Goal: Information Seeking & Learning: Compare options

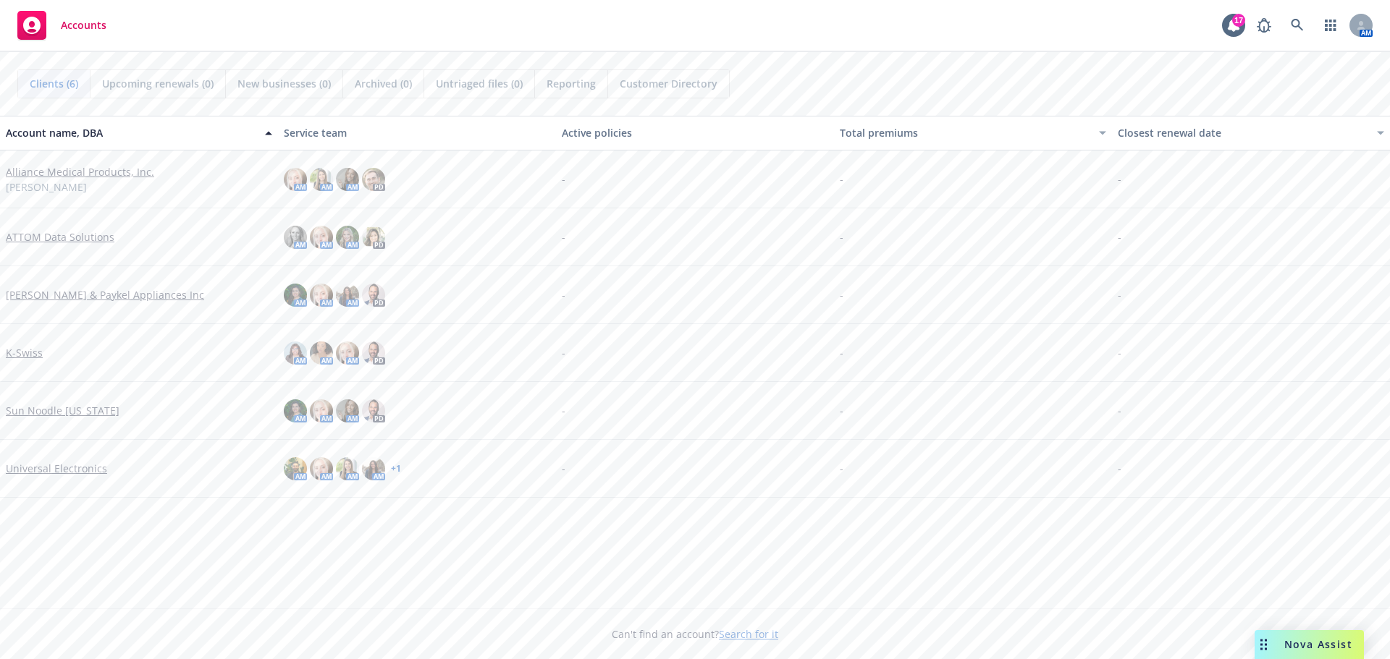
click at [83, 174] on link "Alliance Medical Products, Inc." at bounding box center [80, 171] width 148 height 15
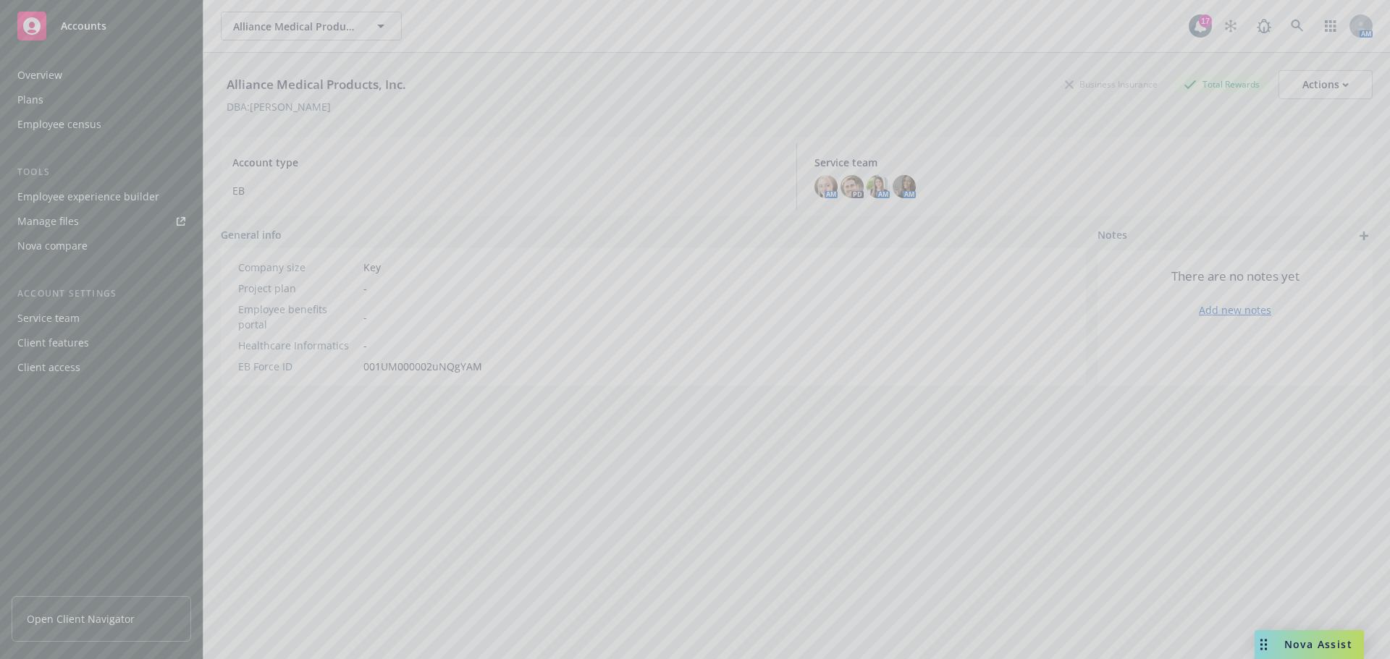
click at [89, 195] on div at bounding box center [695, 329] width 1390 height 659
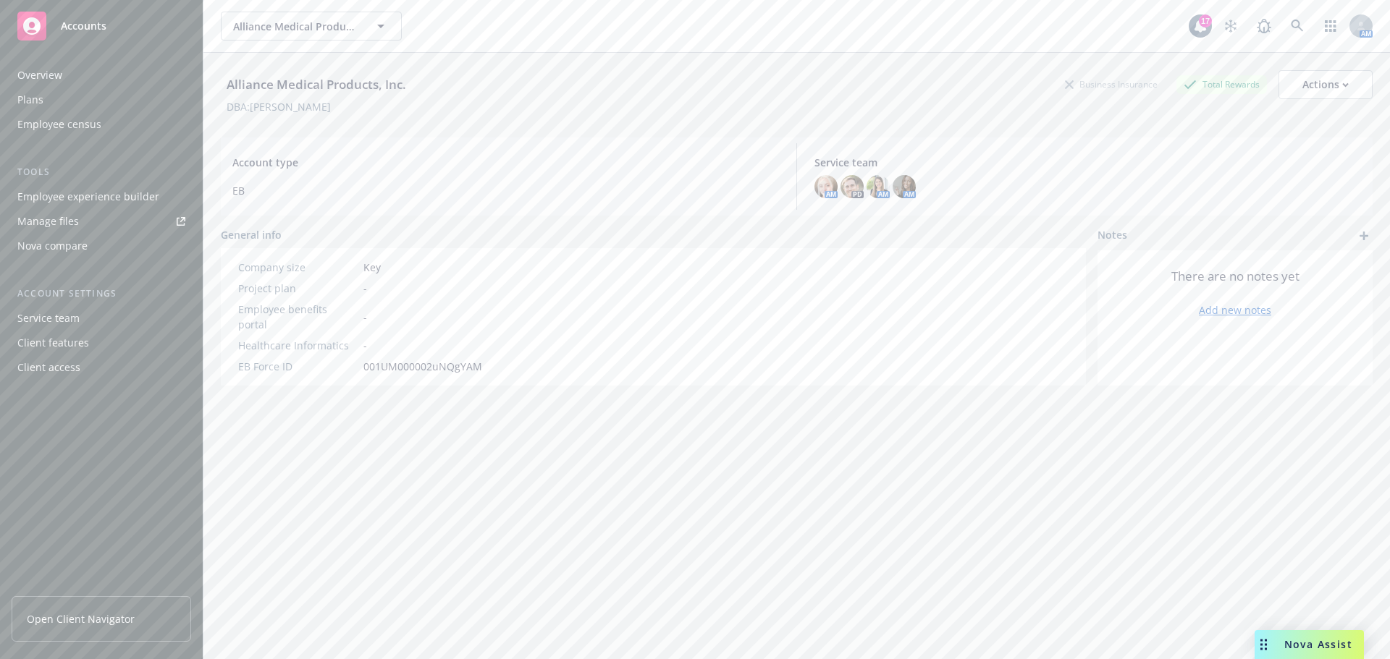
click at [101, 192] on div "Employee experience builder" at bounding box center [88, 196] width 142 height 23
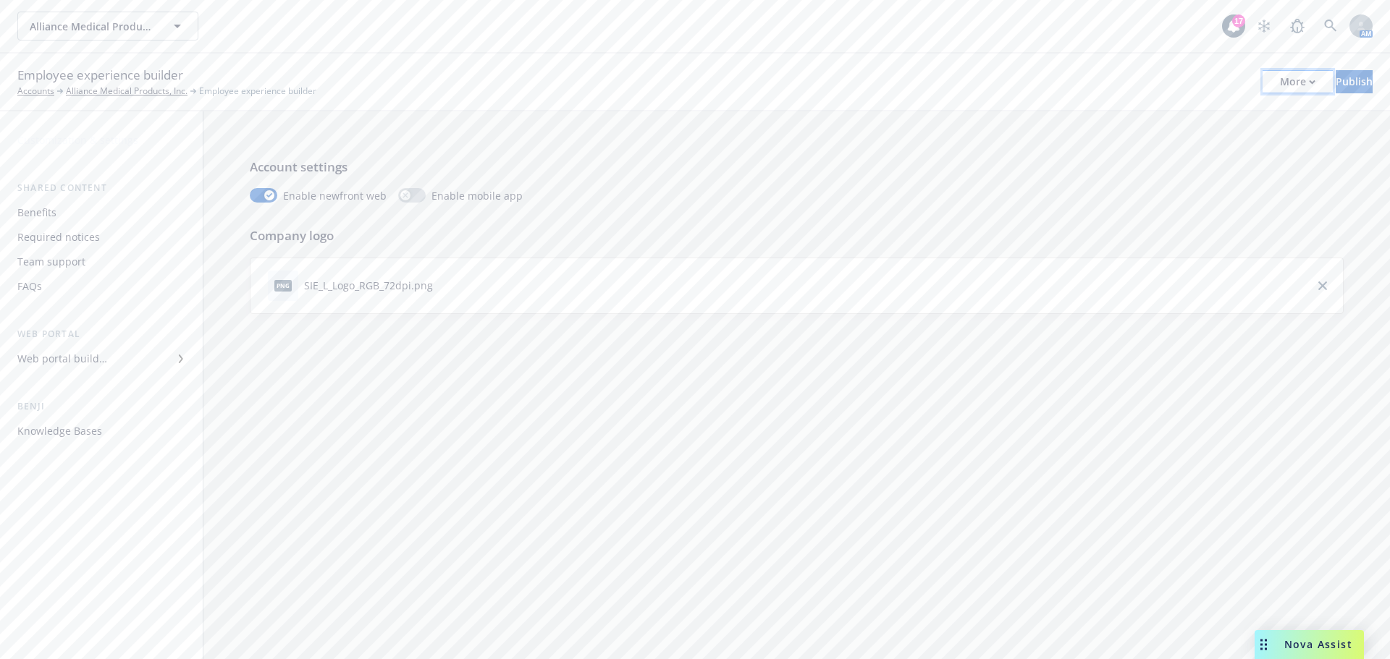
click at [1280, 85] on div "More" at bounding box center [1297, 82] width 35 height 22
click at [1159, 139] on link "Copy portal link" at bounding box center [1178, 143] width 214 height 29
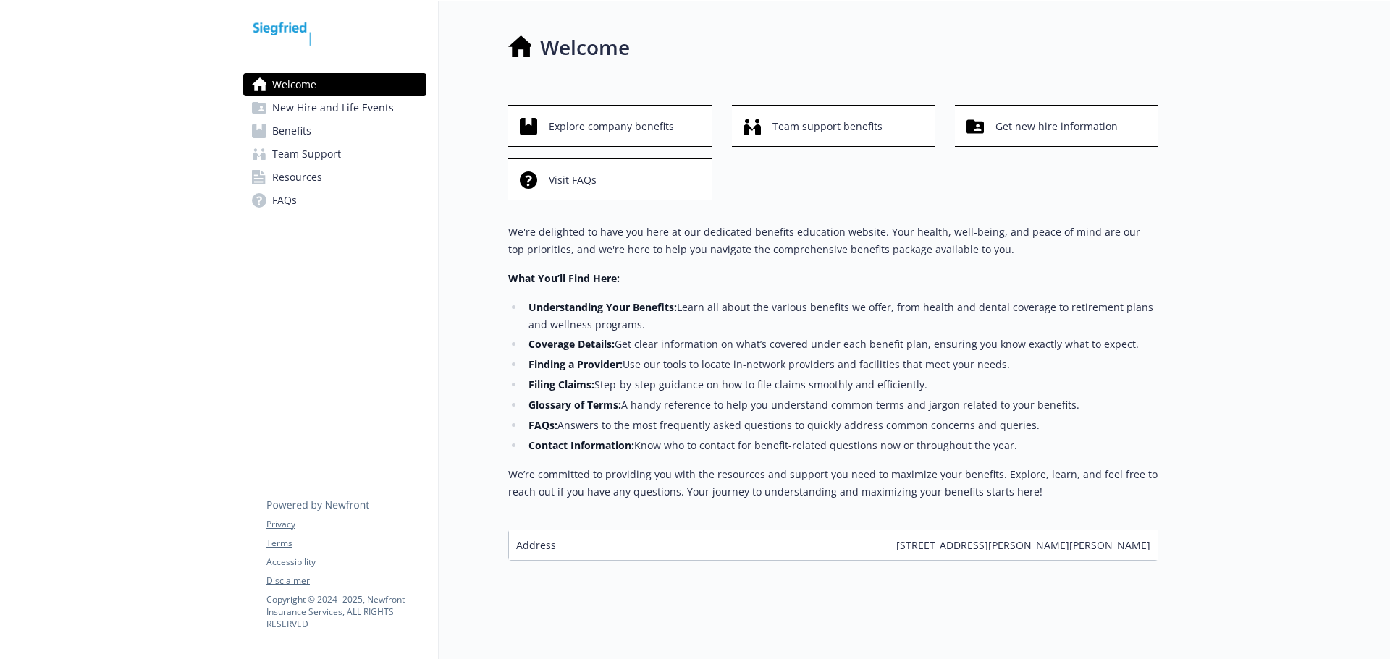
click at [306, 126] on span "Benefits" at bounding box center [291, 130] width 39 height 23
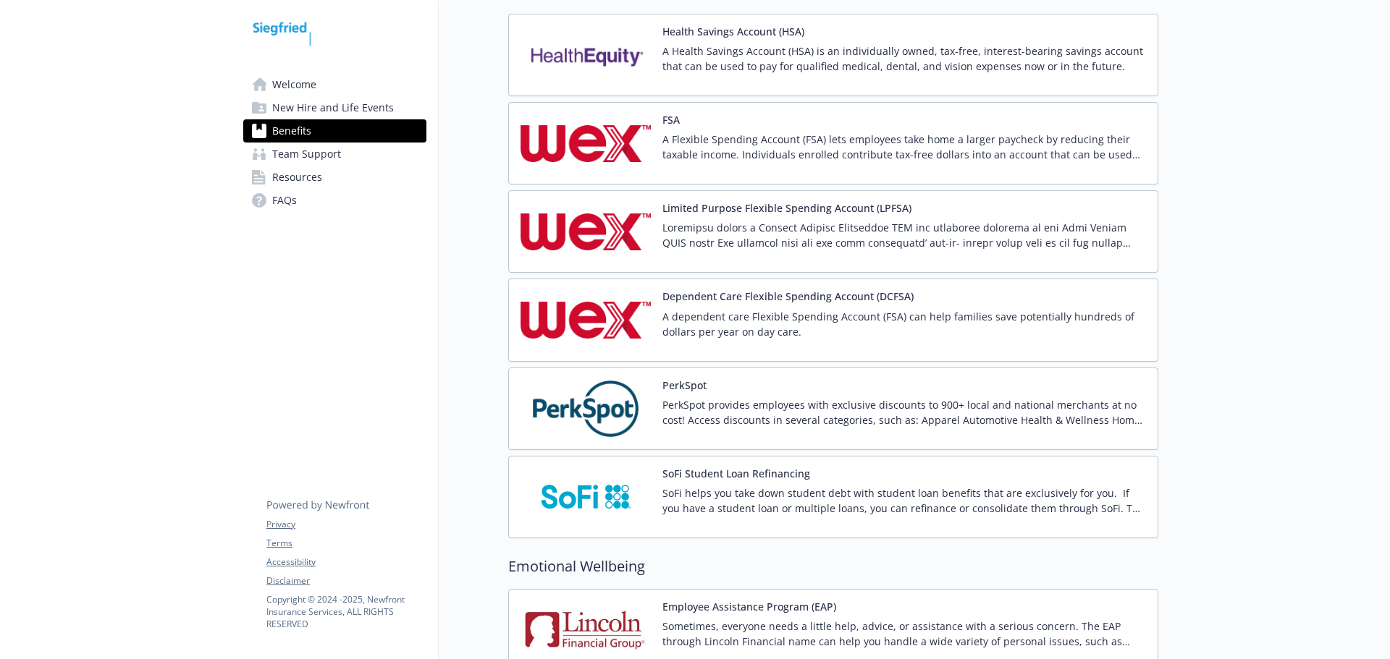
scroll to position [2027, 0]
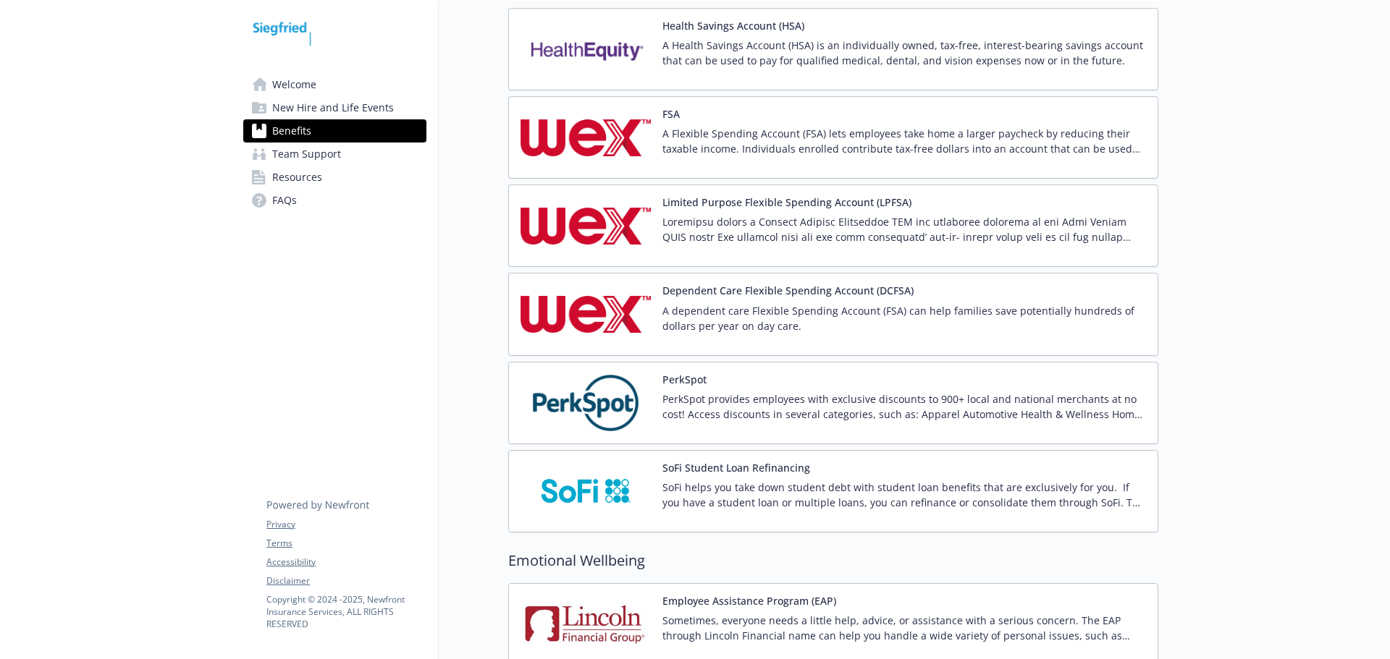
click at [821, 129] on p "A Flexible Spending Account (FSA) lets employees take home a larger paycheck by…" at bounding box center [904, 141] width 484 height 30
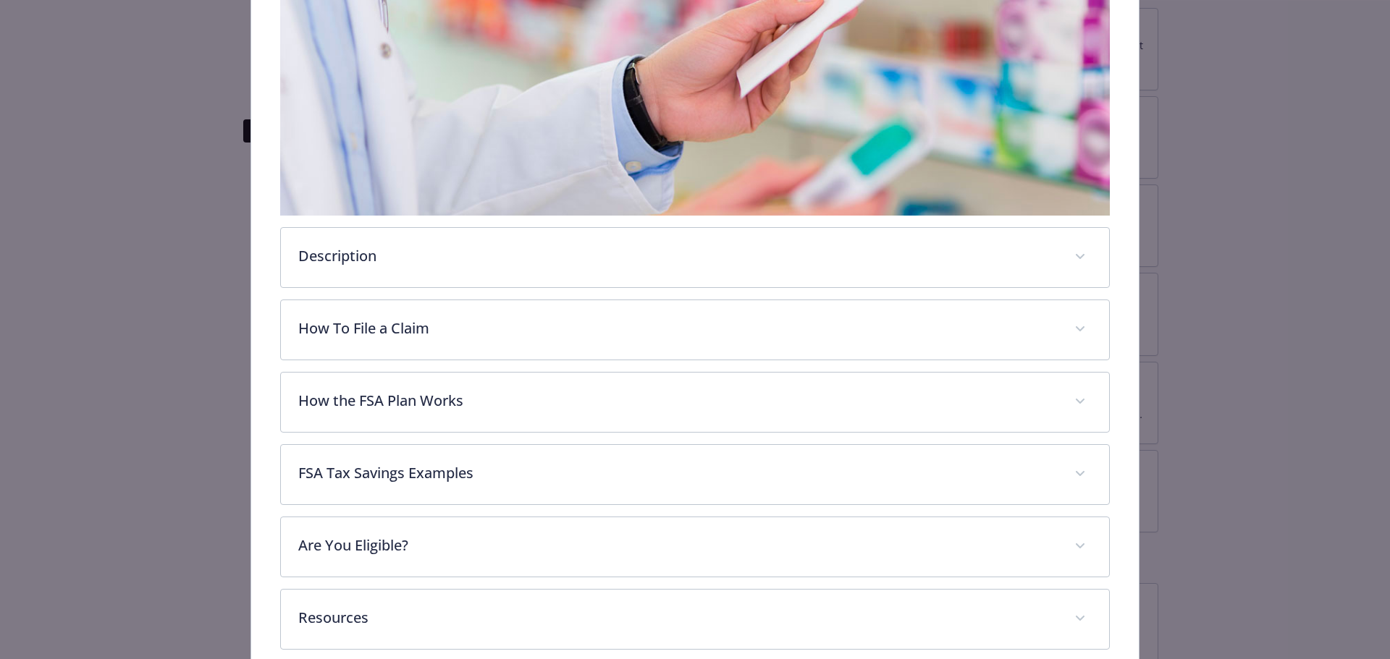
scroll to position [333, 0]
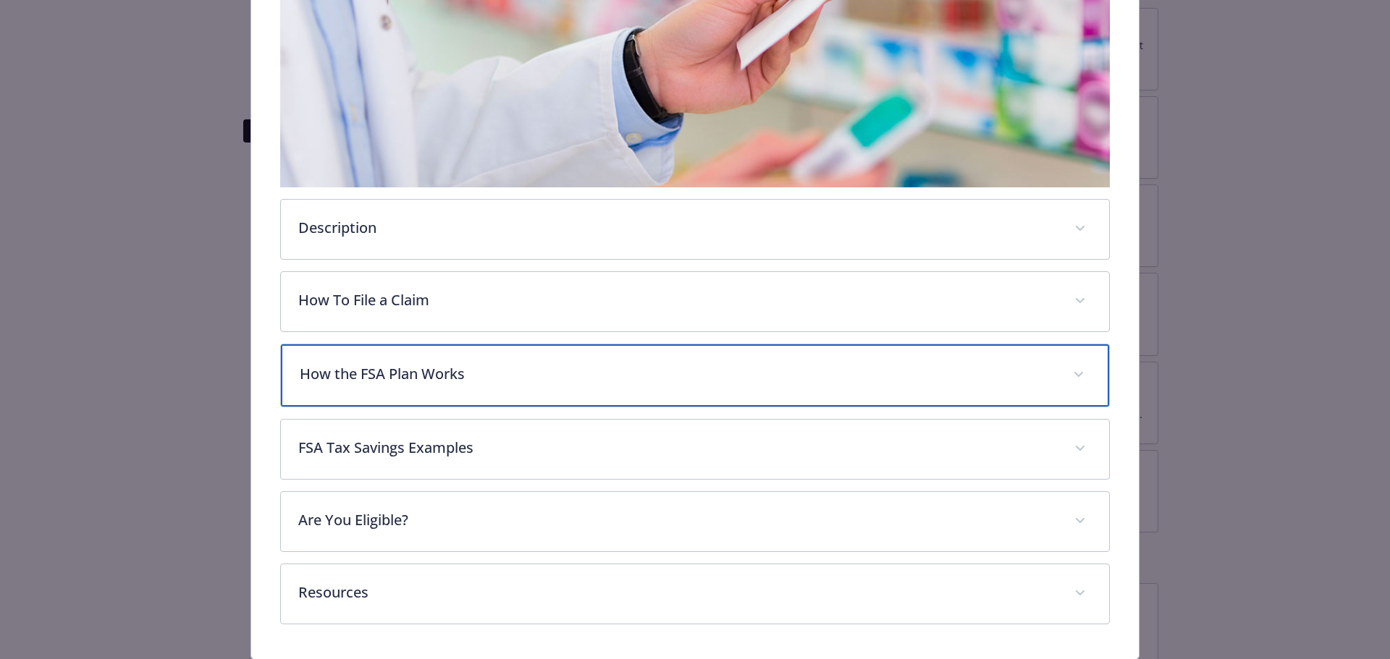
click at [531, 392] on div "How the FSA Plan Works" at bounding box center [695, 376] width 829 height 62
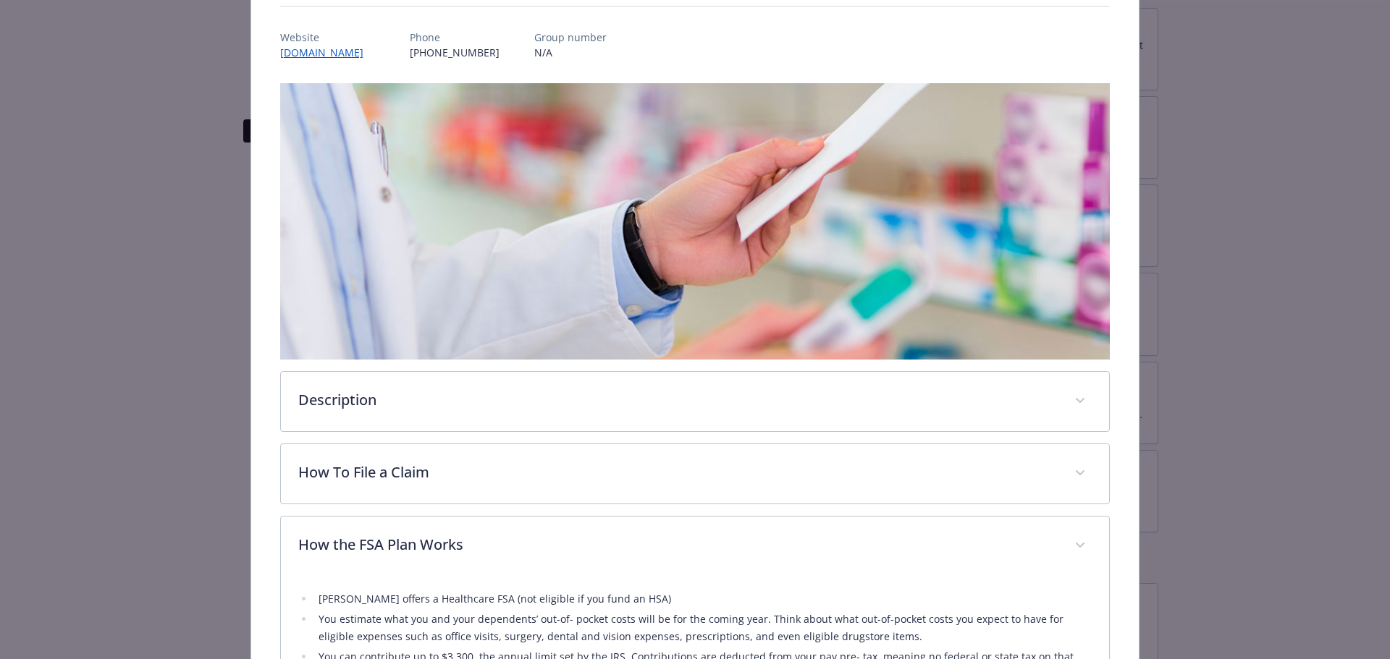
scroll to position [0, 0]
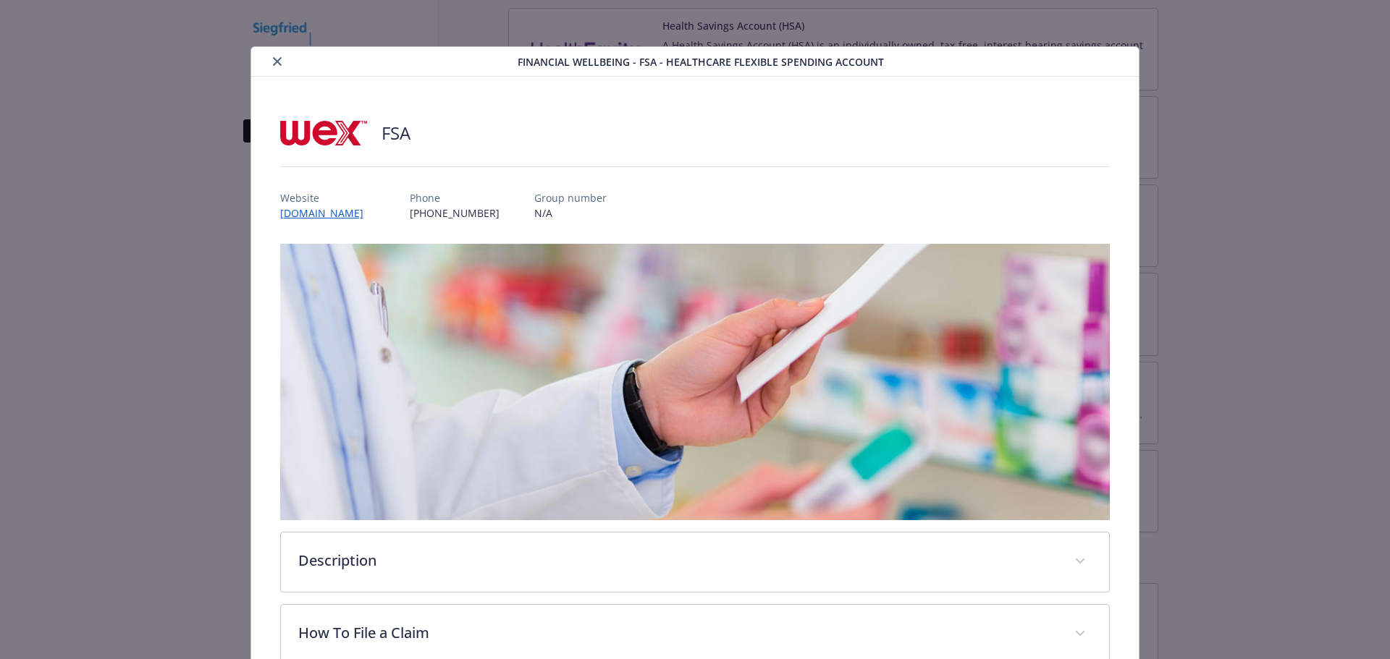
click at [284, 60] on div "details for plan Financial Wellbeing - FSA - Healthcare Flexible Spending Accou…" at bounding box center [387, 61] width 261 height 17
click at [277, 60] on icon "close" at bounding box center [277, 61] width 9 height 9
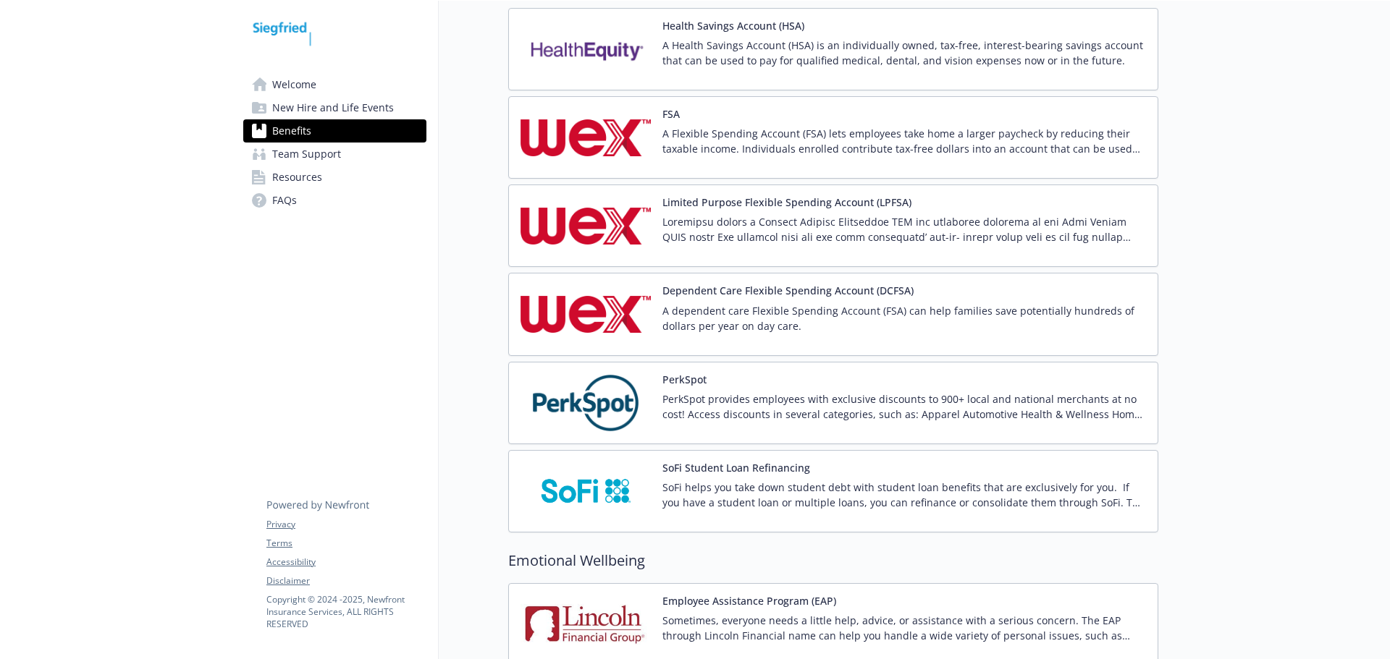
click at [735, 290] on button "Dependent Care Flexible Spending Account (DCFSA)" at bounding box center [787, 291] width 251 height 12
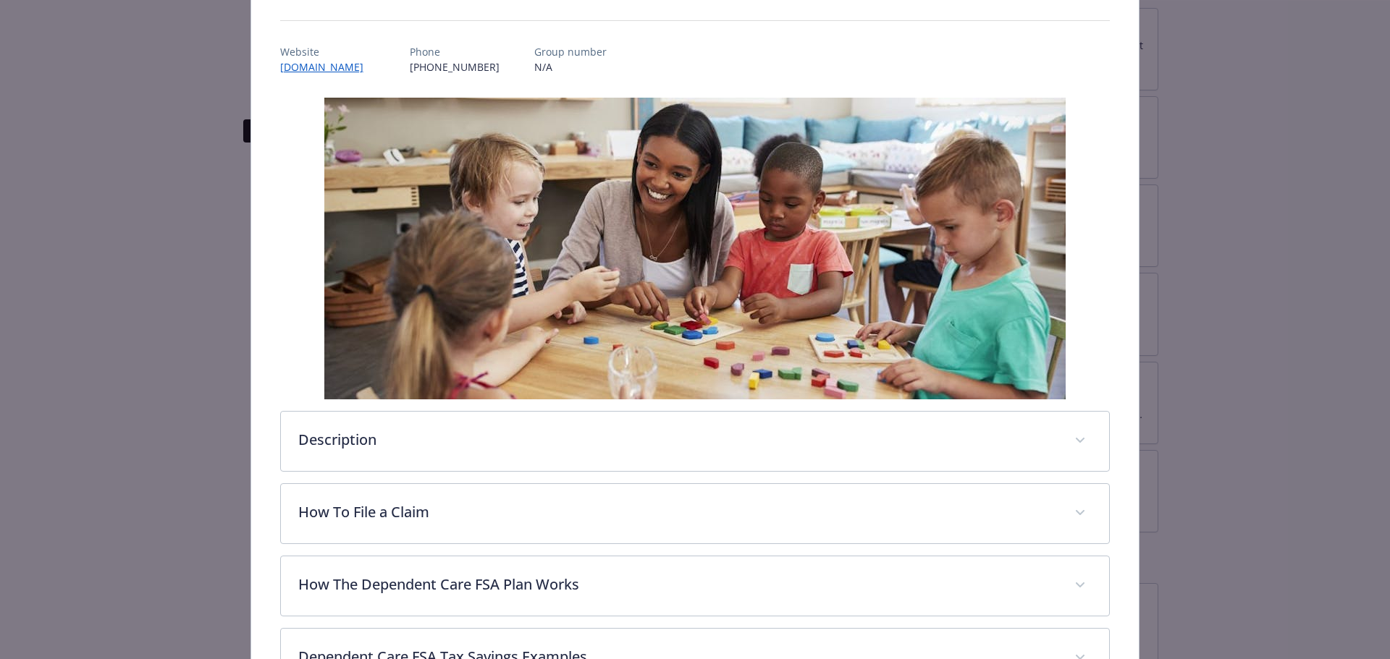
scroll to position [343, 0]
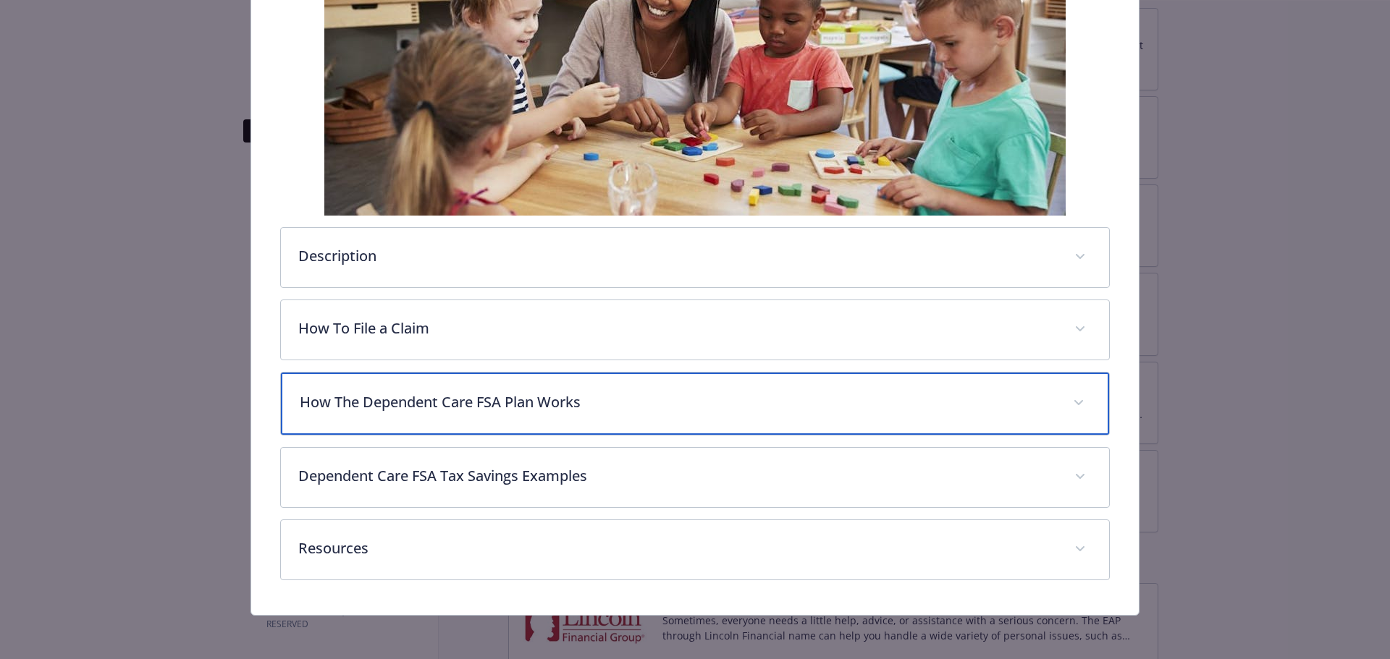
click at [395, 418] on div "How The Dependent Care FSA Plan Works" at bounding box center [695, 404] width 829 height 62
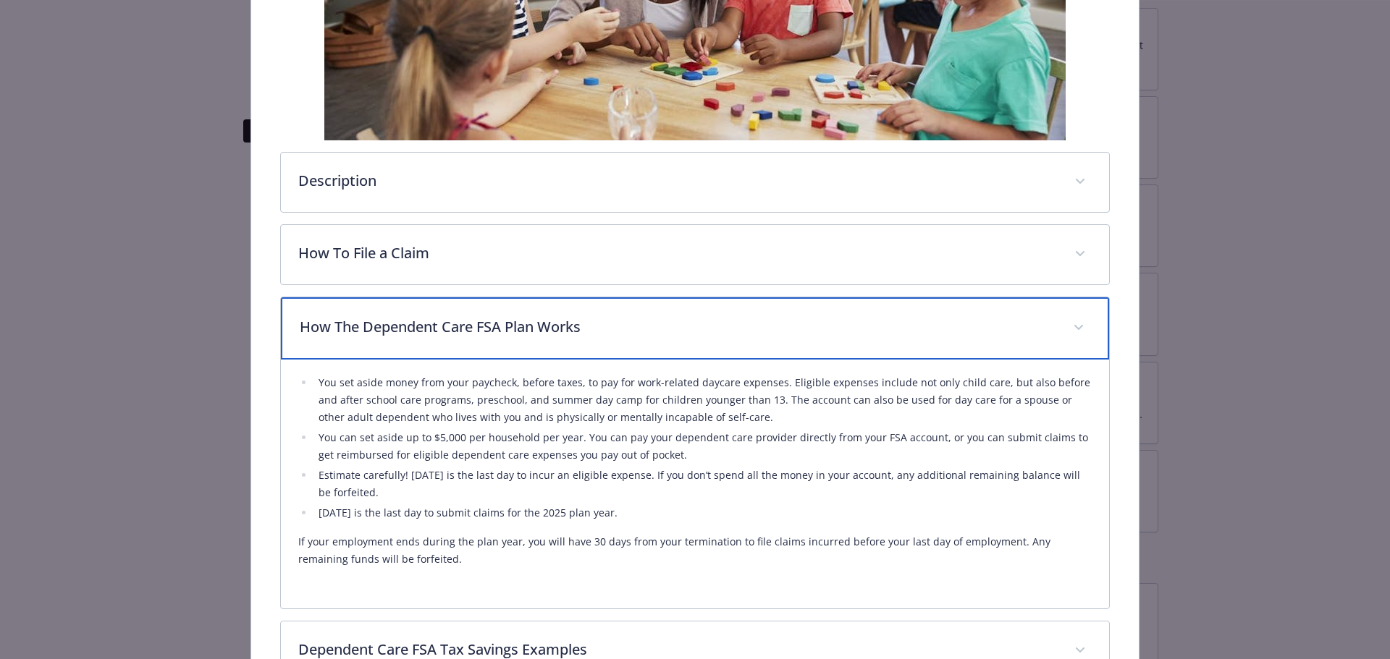
scroll to position [560, 0]
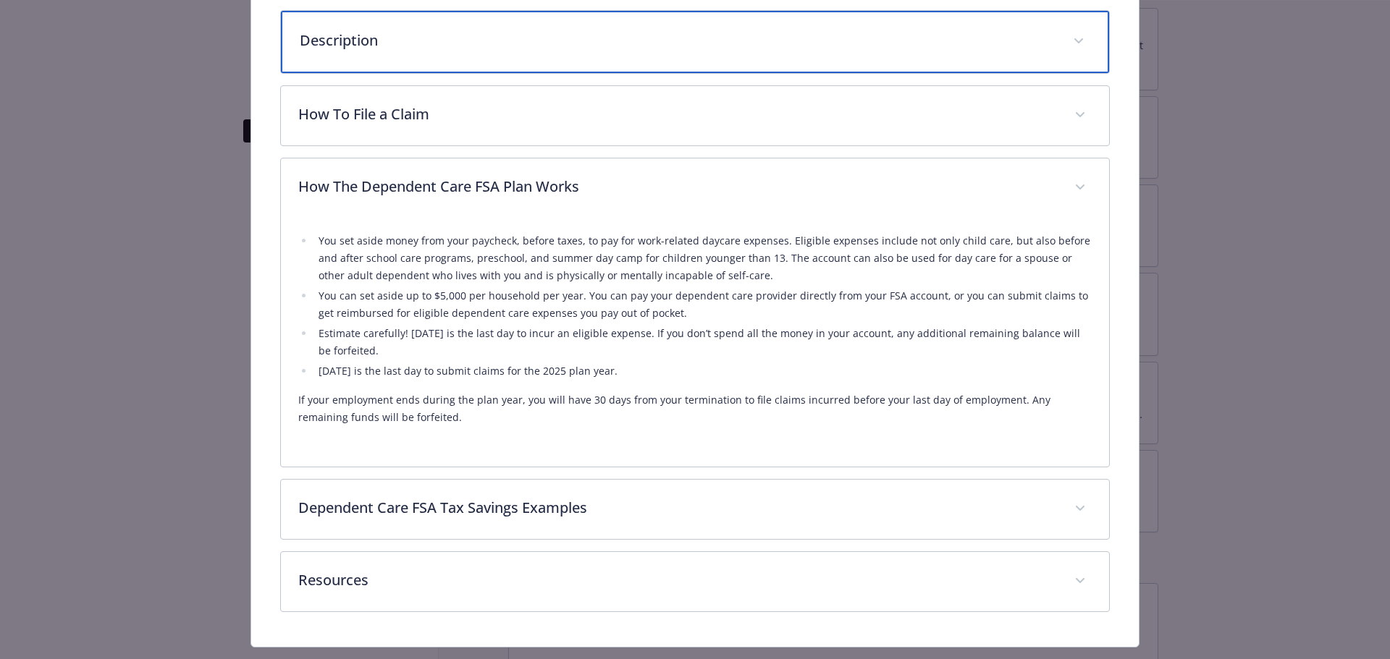
click at [359, 47] on p "Description" at bounding box center [678, 41] width 756 height 22
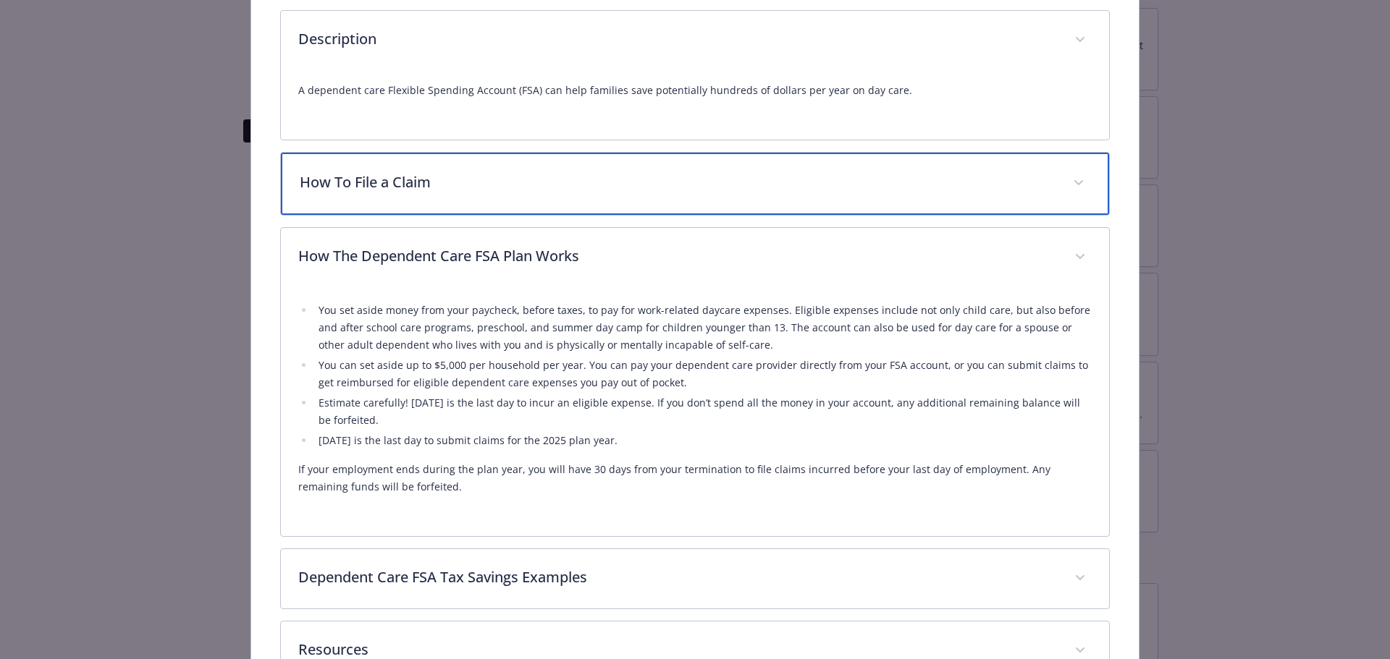
click at [371, 187] on p "How To File a Claim" at bounding box center [678, 183] width 756 height 22
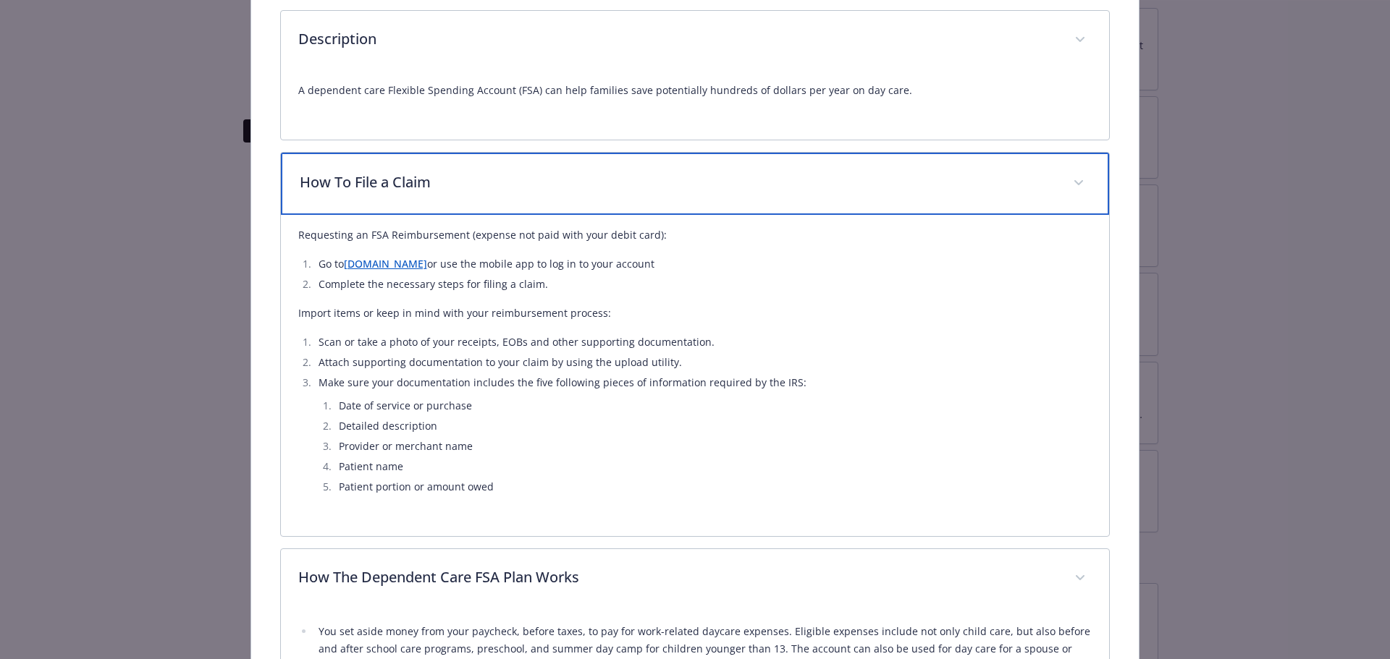
click at [371, 187] on p "How To File a Claim" at bounding box center [678, 183] width 756 height 22
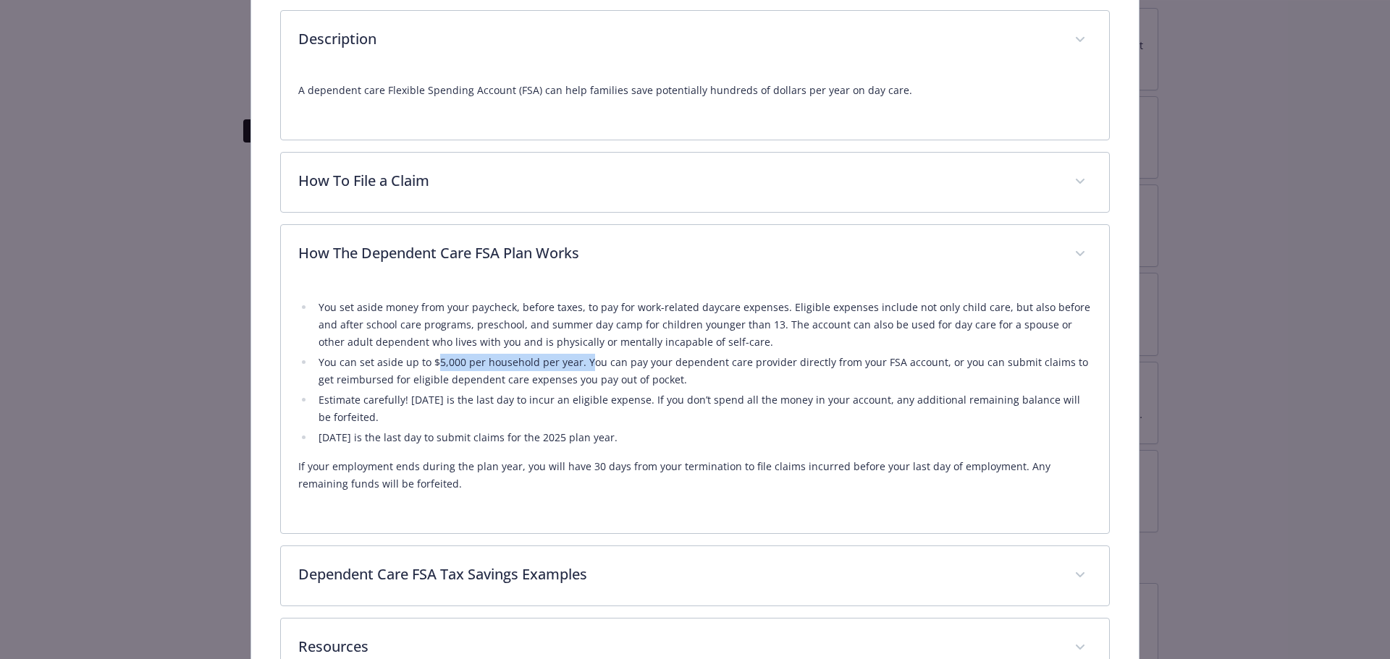
drag, startPoint x: 433, startPoint y: 362, endPoint x: 585, endPoint y: 368, distance: 152.2
click at [585, 368] on li "You can set aside up to $5,000 per household per year. You can pay your depende…" at bounding box center [703, 371] width 778 height 35
click at [684, 374] on li "You can set aside up to $5,000 per household per year. You can pay your depende…" at bounding box center [703, 371] width 778 height 35
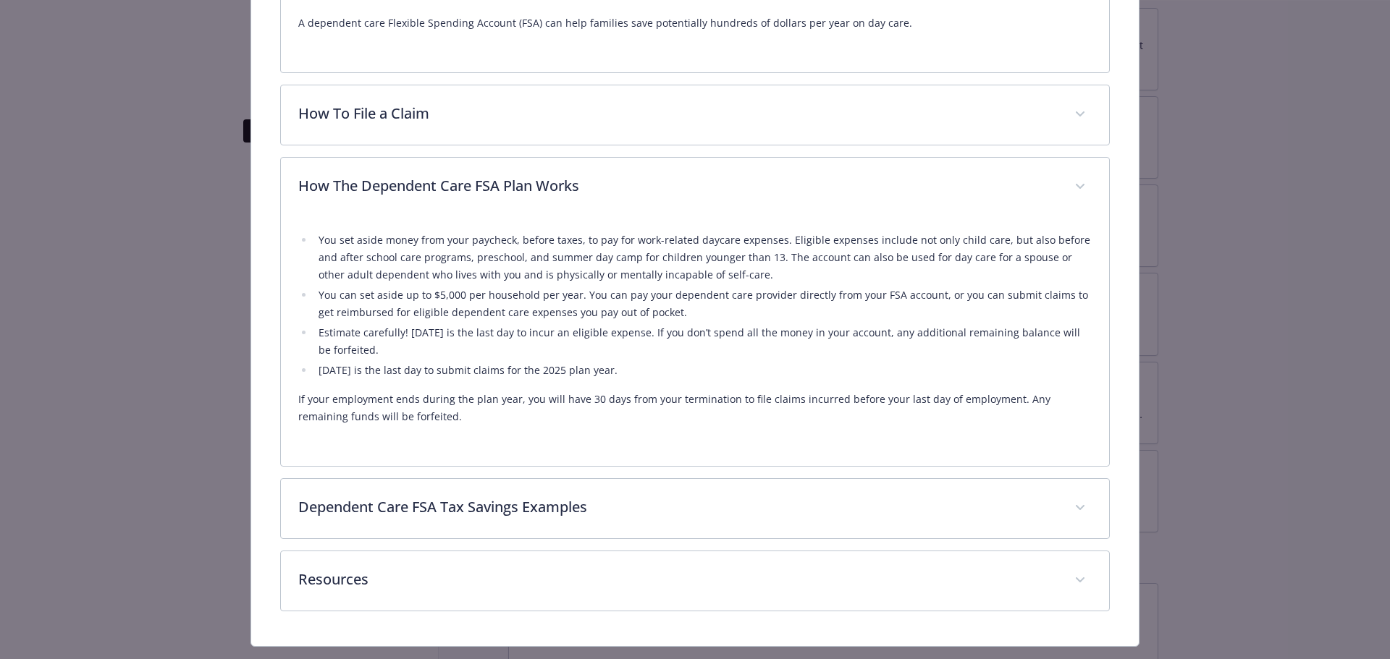
scroll to position [662, 0]
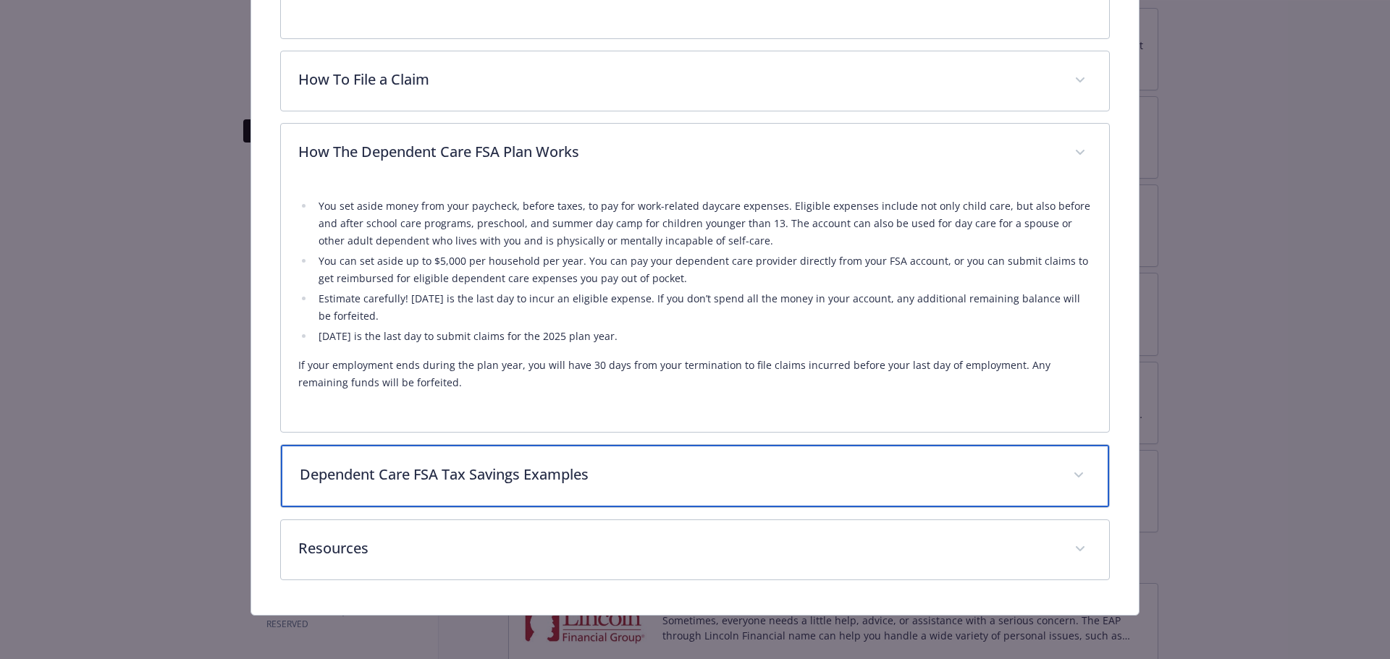
click at [475, 467] on p "Dependent Care FSA Tax Savings Examples" at bounding box center [678, 475] width 756 height 22
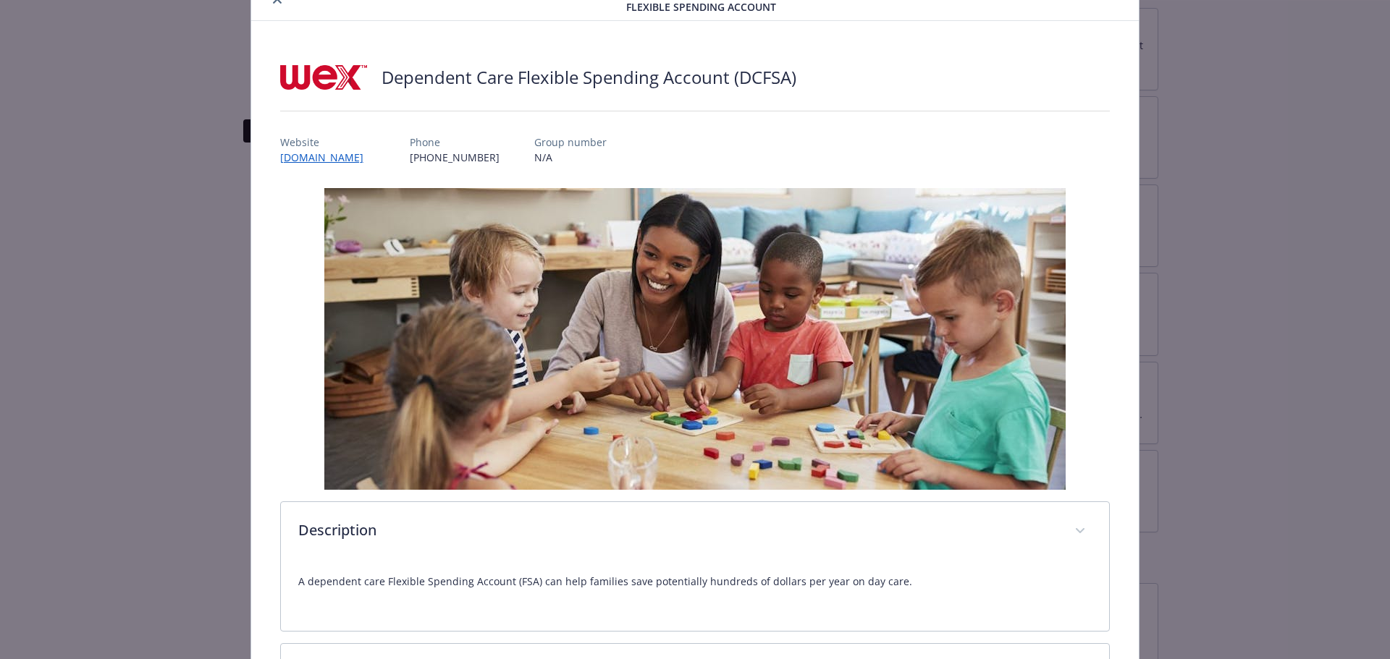
scroll to position [0, 0]
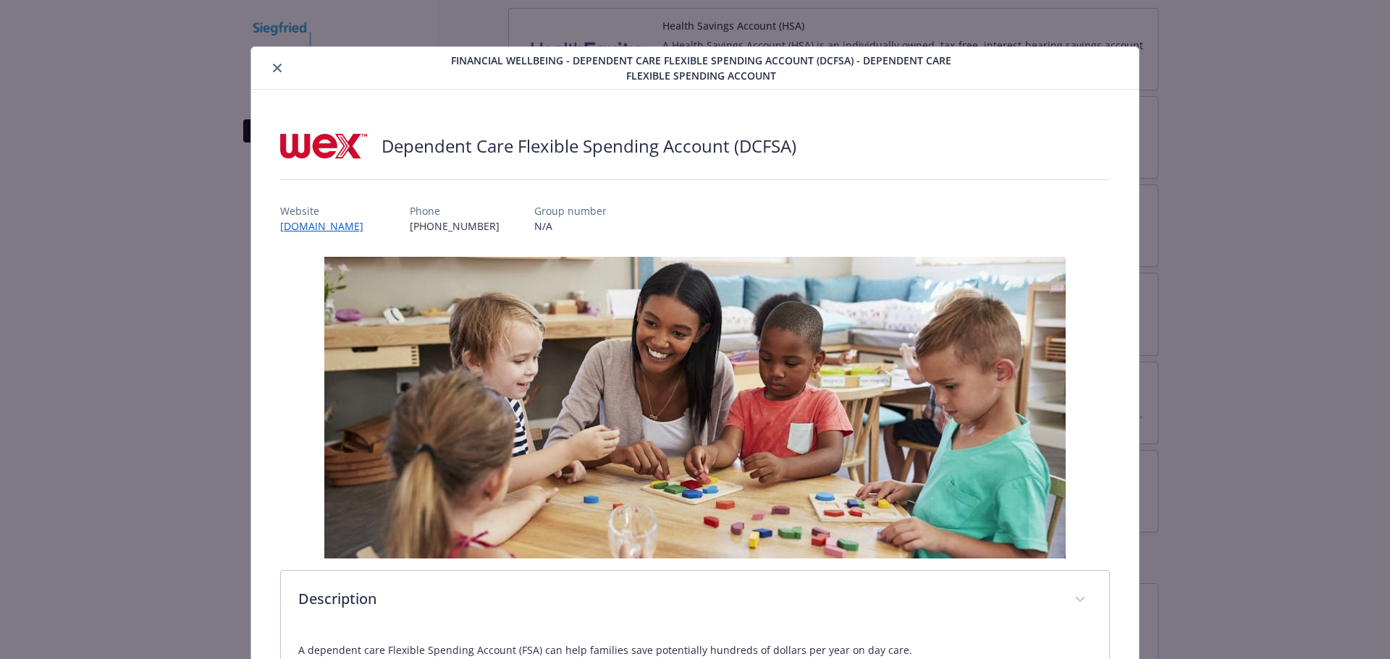
click at [284, 67] on div "details for plan Financial Wellbeing - Dependent Care Flexible Spending Account…" at bounding box center [347, 67] width 181 height 17
click at [279, 69] on button "close" at bounding box center [277, 67] width 17 height 17
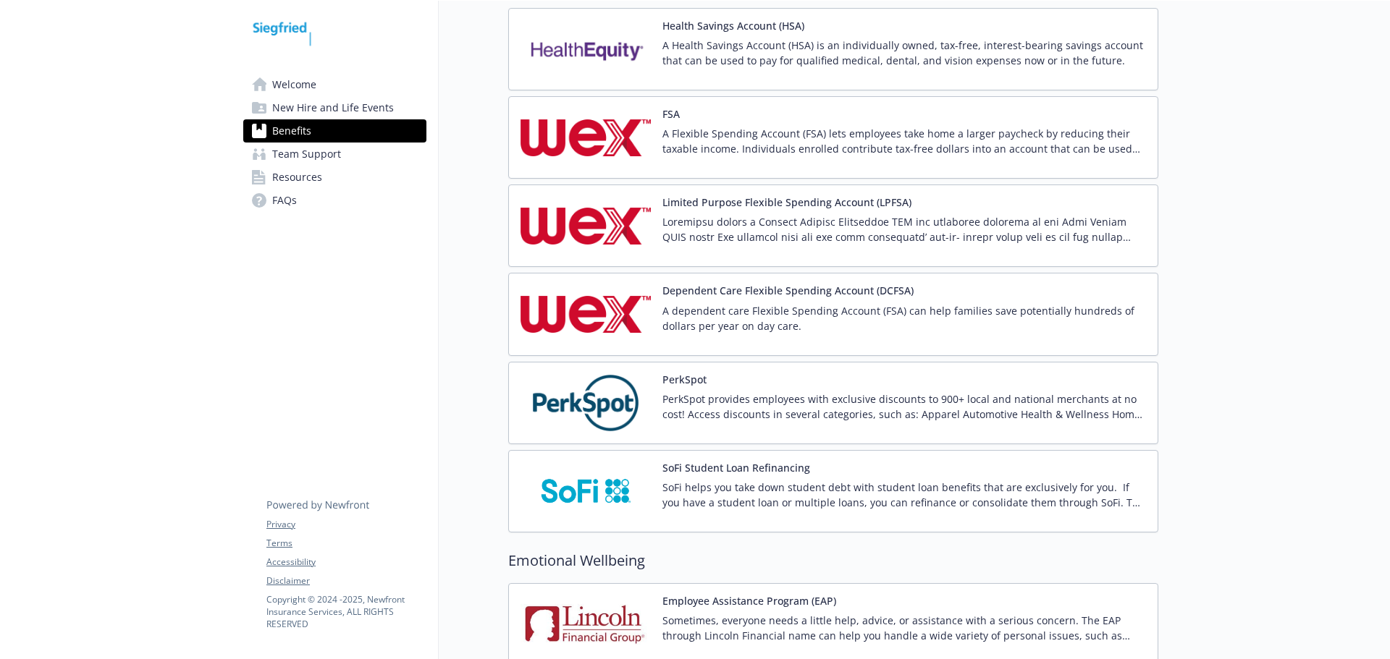
click at [770, 208] on button "Limited Purpose Flexible Spending Account (LPFSA)" at bounding box center [786, 203] width 249 height 12
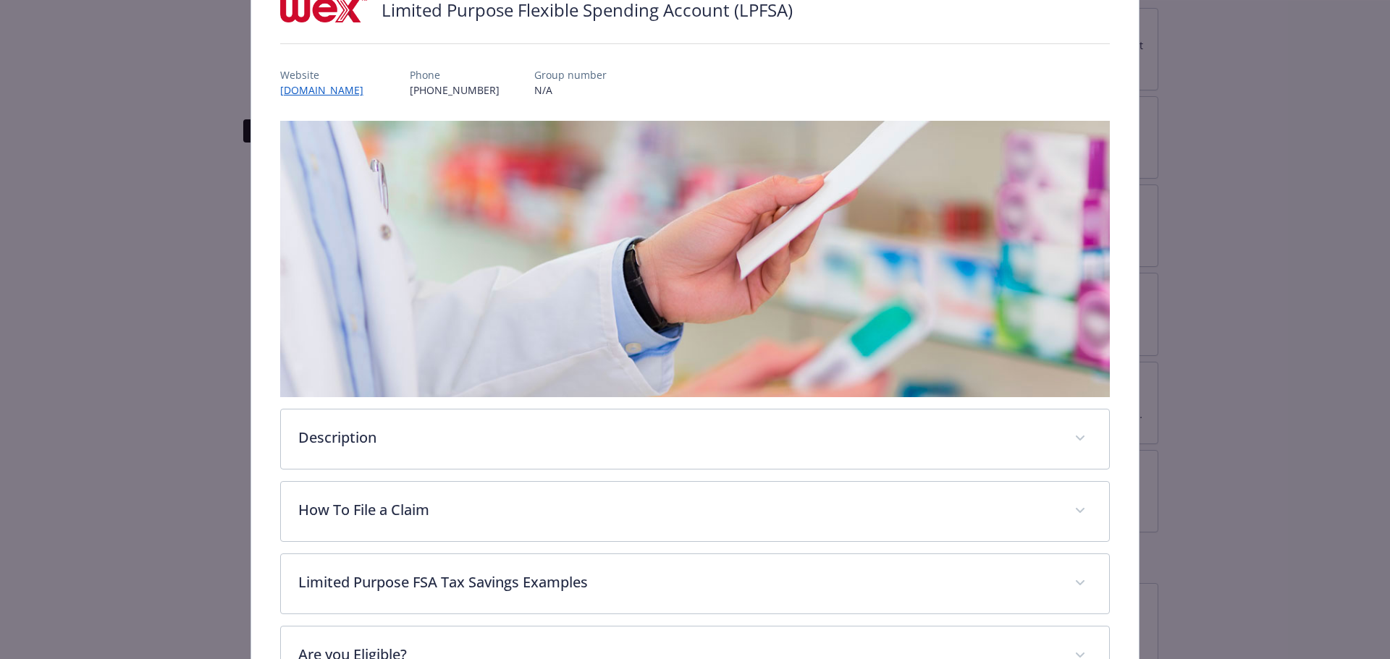
scroll to position [316, 0]
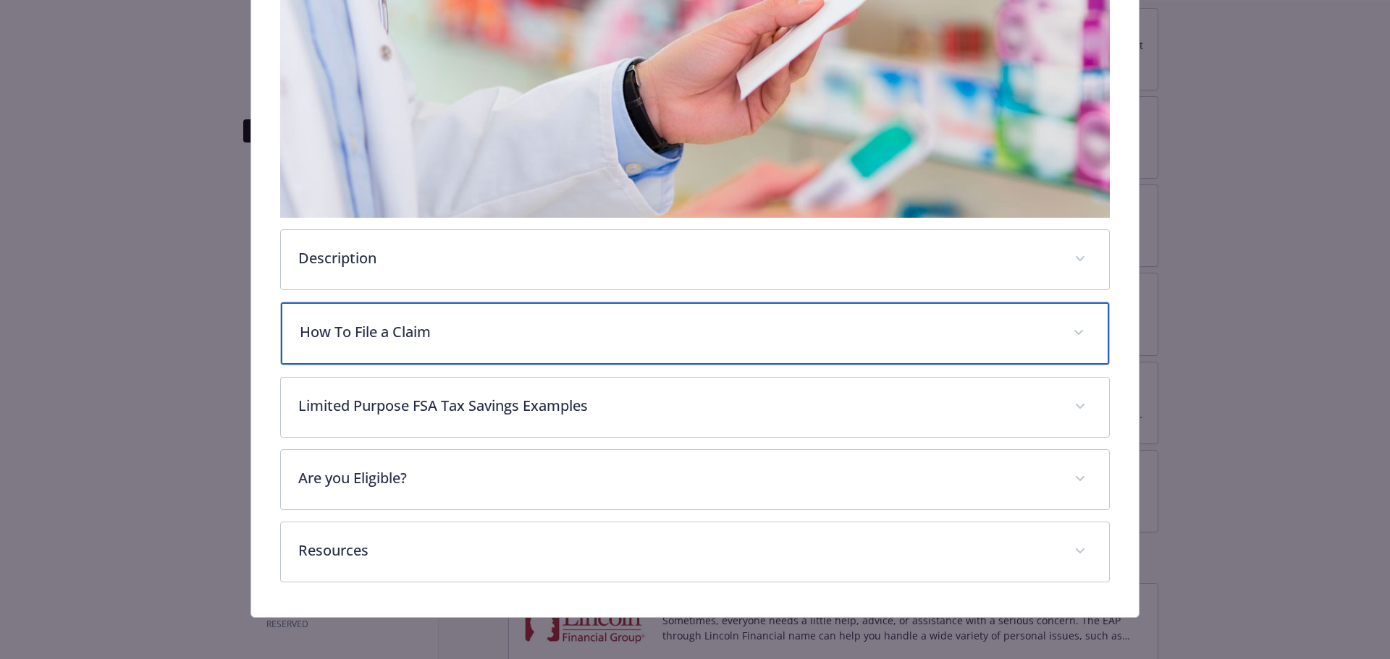
click at [387, 342] on div "How To File a Claim" at bounding box center [695, 334] width 829 height 62
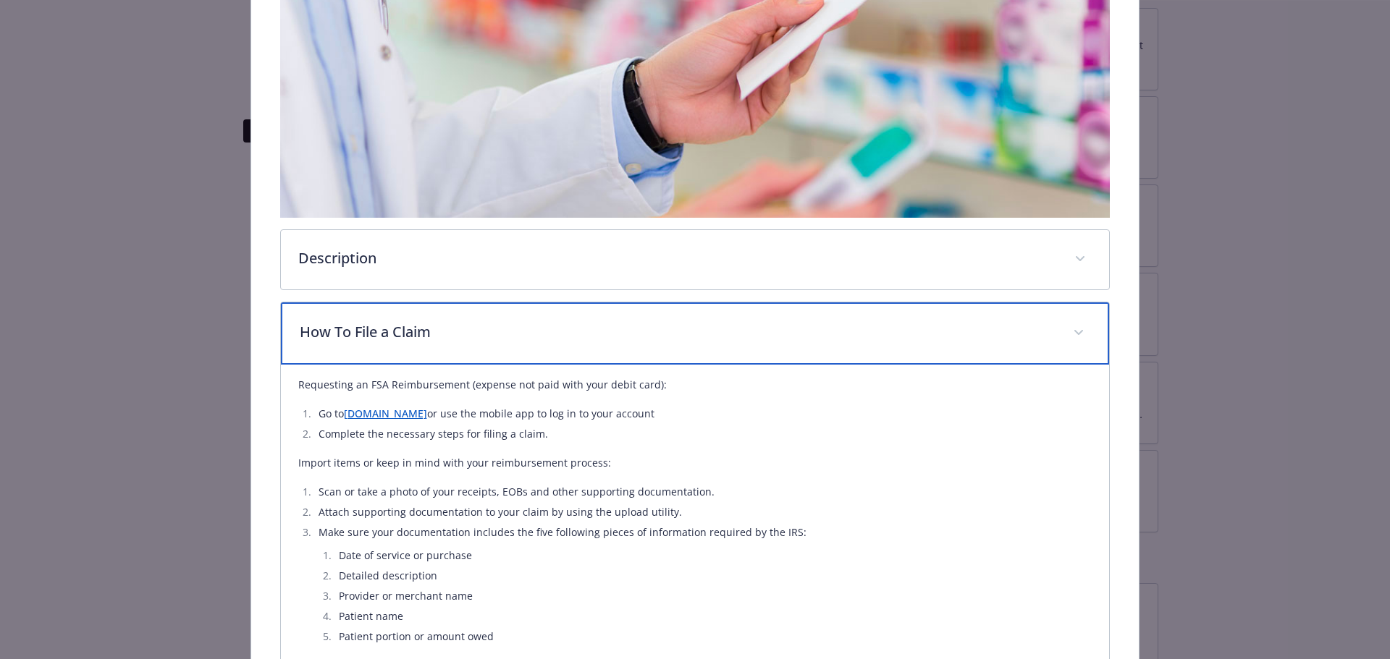
click at [387, 342] on div "How To File a Claim" at bounding box center [695, 334] width 829 height 62
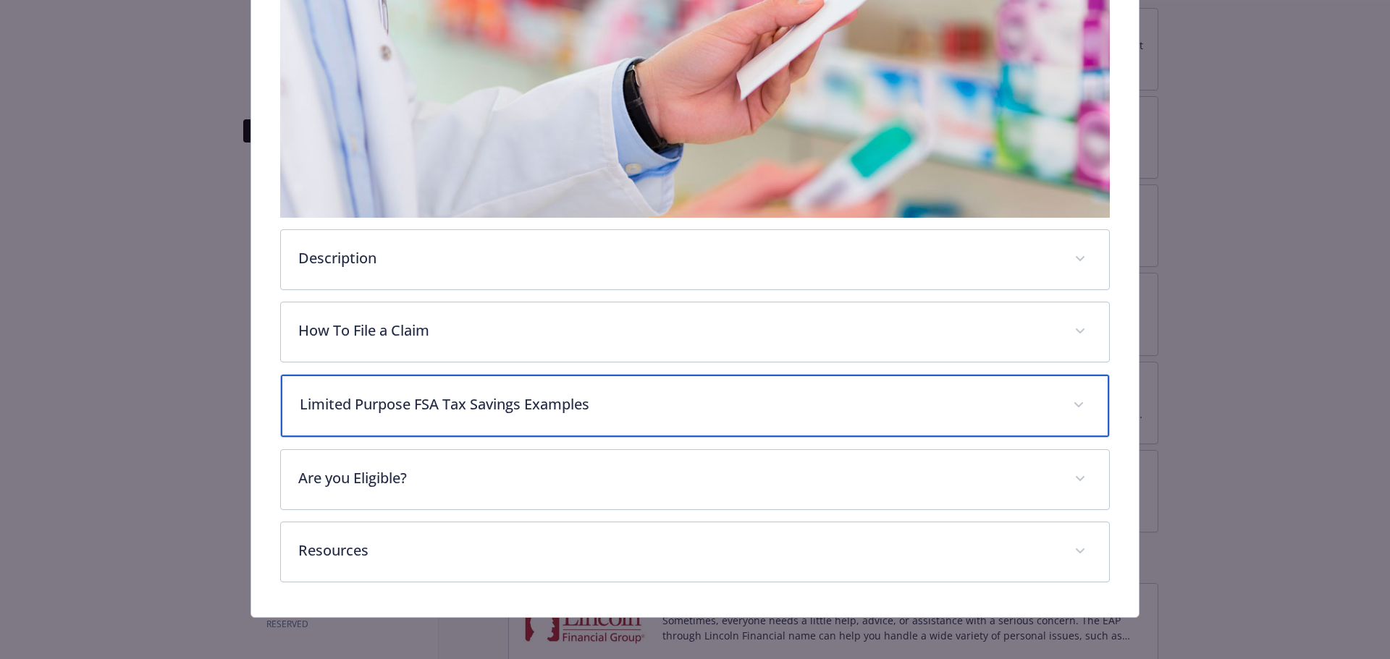
click at [389, 408] on p "Limited Purpose FSA Tax Savings Examples" at bounding box center [678, 405] width 756 height 22
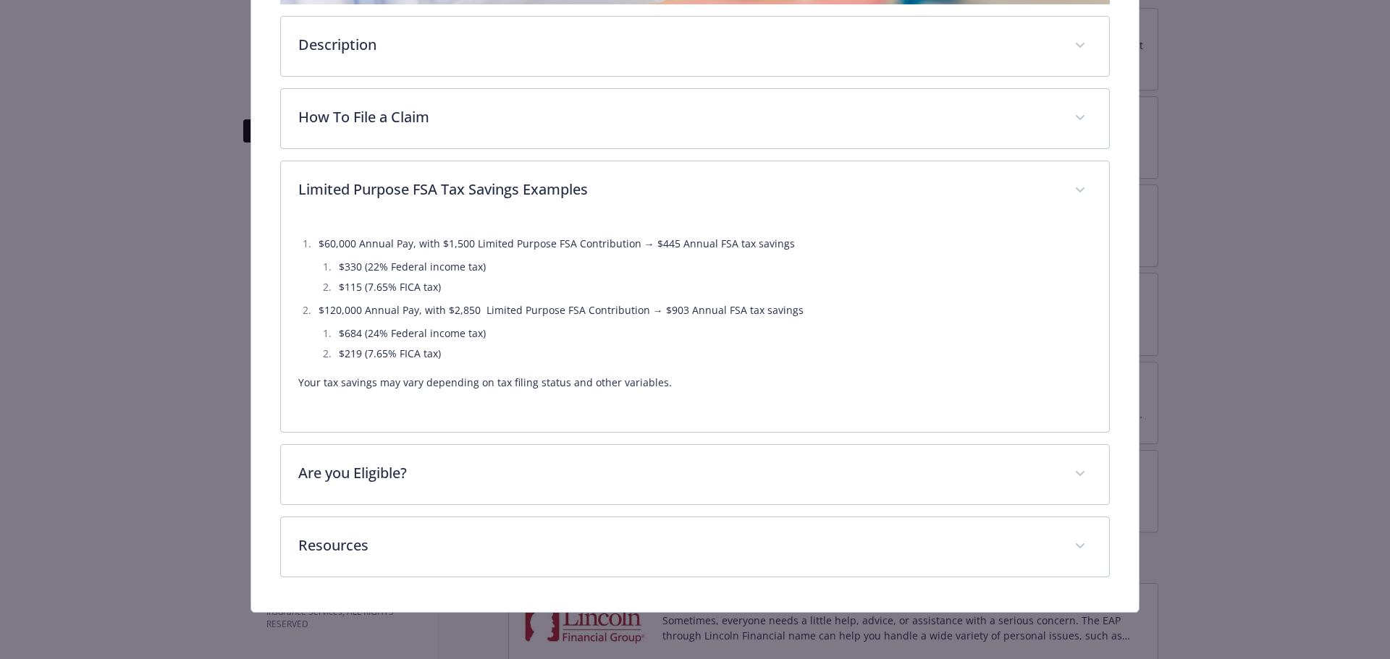
click at [395, 222] on div "$60,000 Annual Pay, with $1,500 Limited Purpose FSA Contribution → $445 Annual …" at bounding box center [695, 318] width 794 height 194
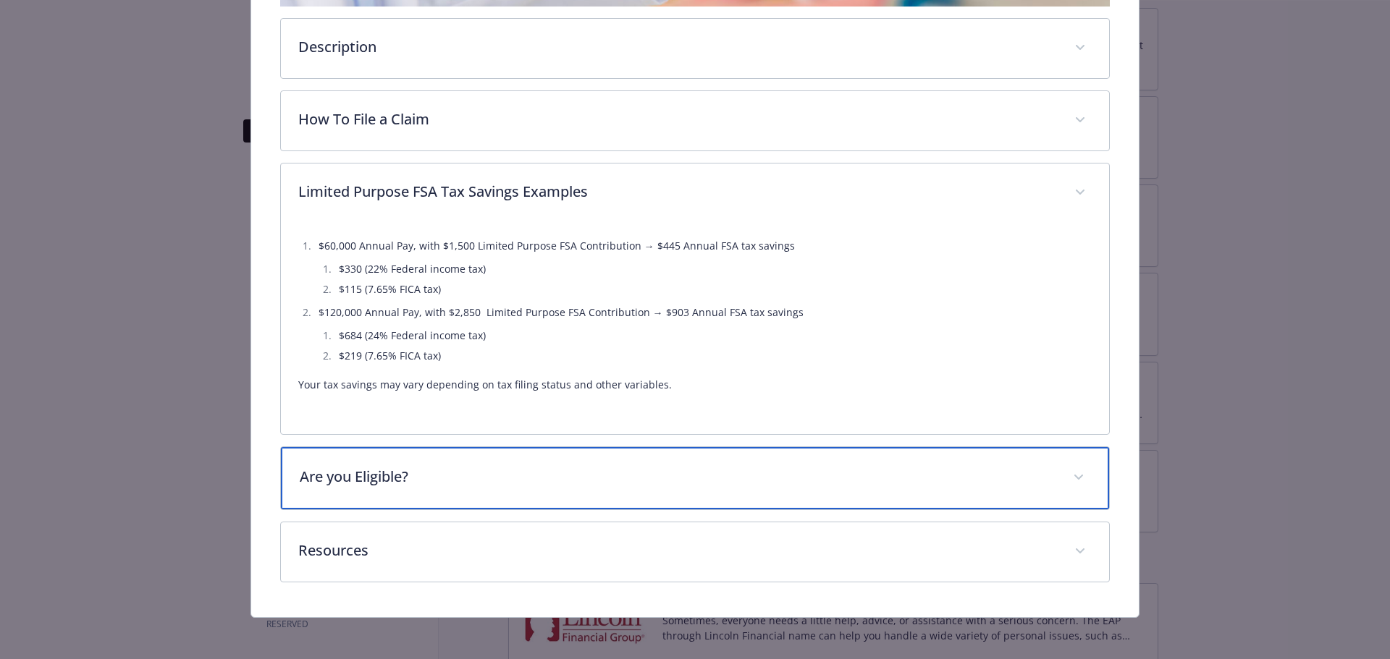
click at [366, 452] on div "Are you Eligible?" at bounding box center [695, 478] width 829 height 62
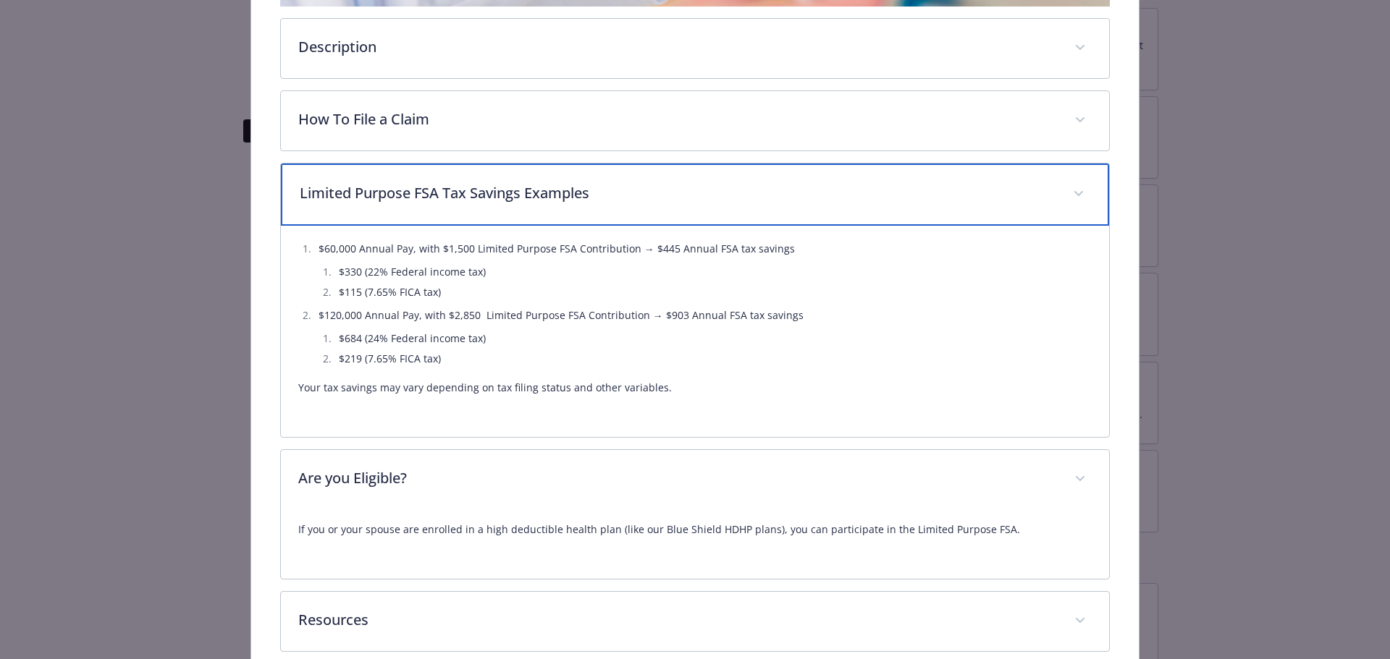
click at [405, 201] on p "Limited Purpose FSA Tax Savings Examples" at bounding box center [678, 193] width 756 height 22
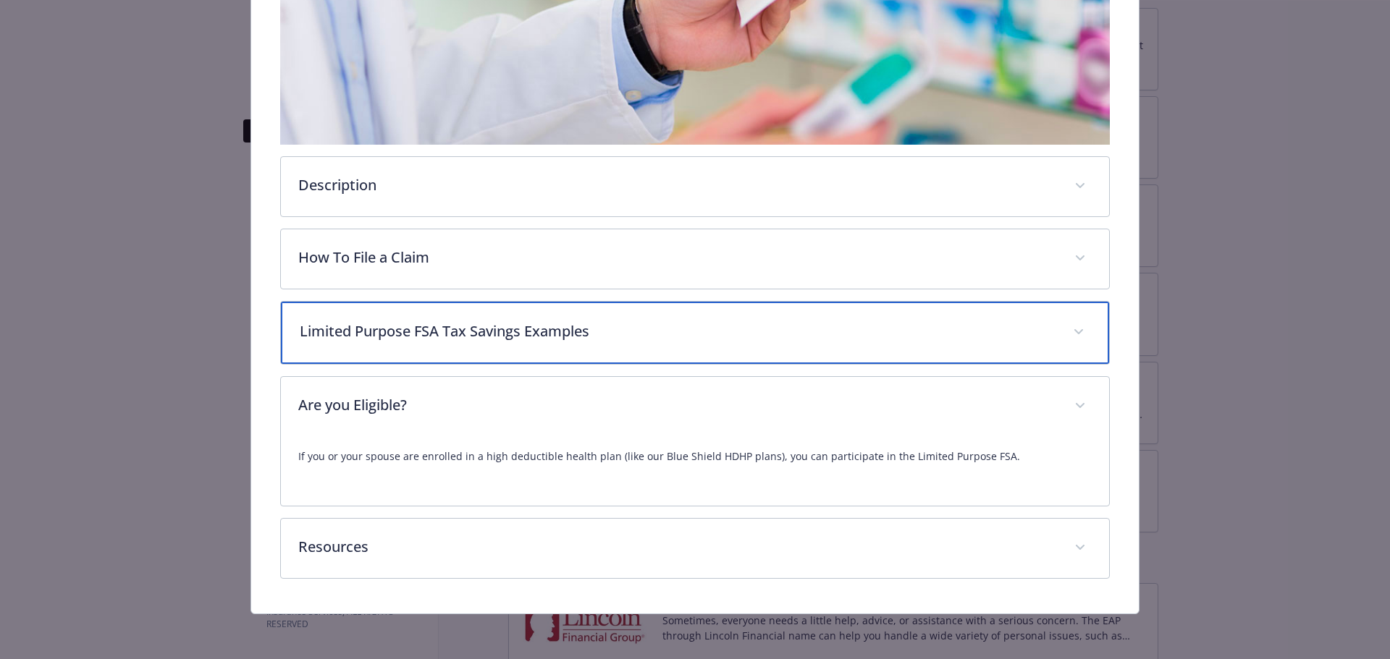
scroll to position [388, 0]
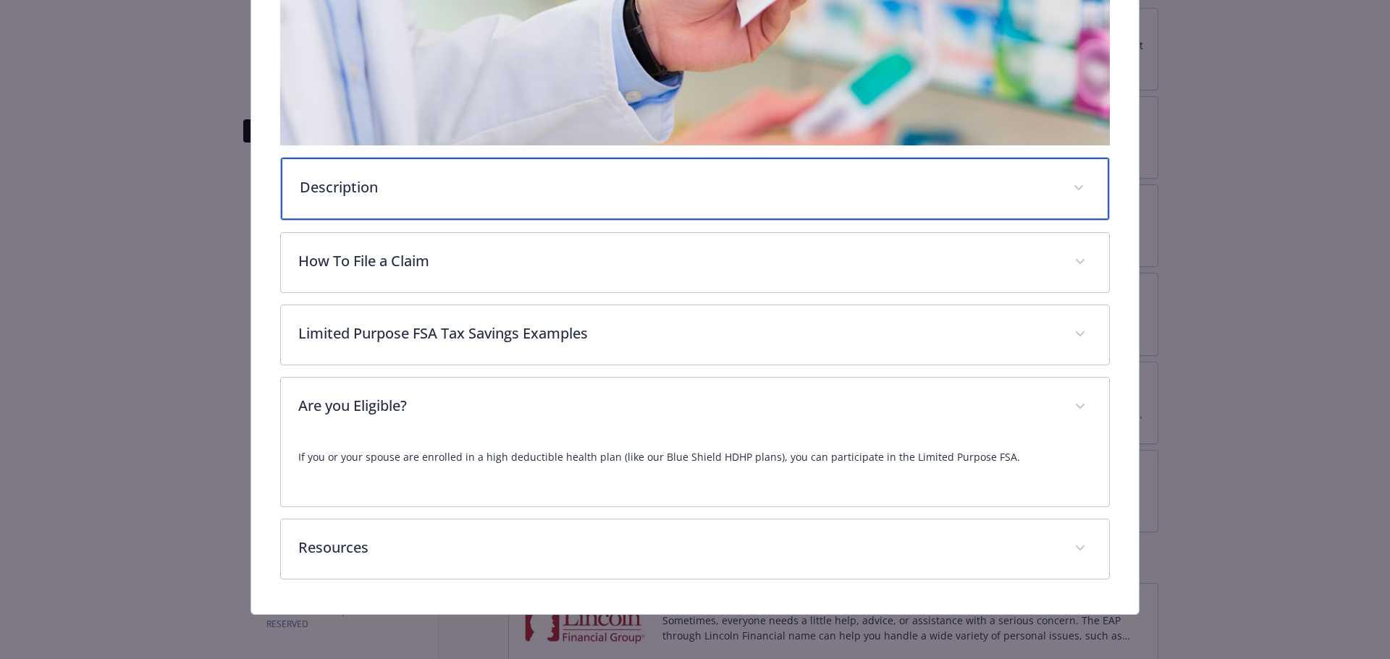
click at [366, 182] on p "Description" at bounding box center [678, 188] width 756 height 22
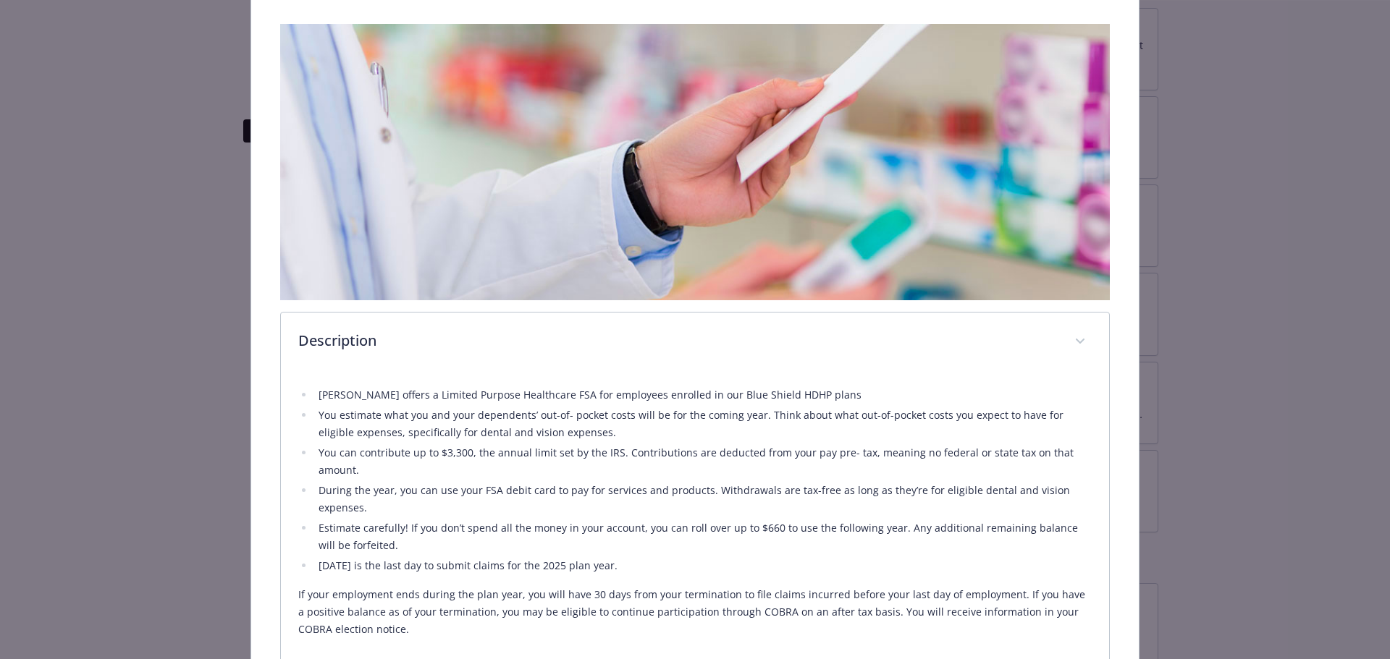
scroll to position [0, 0]
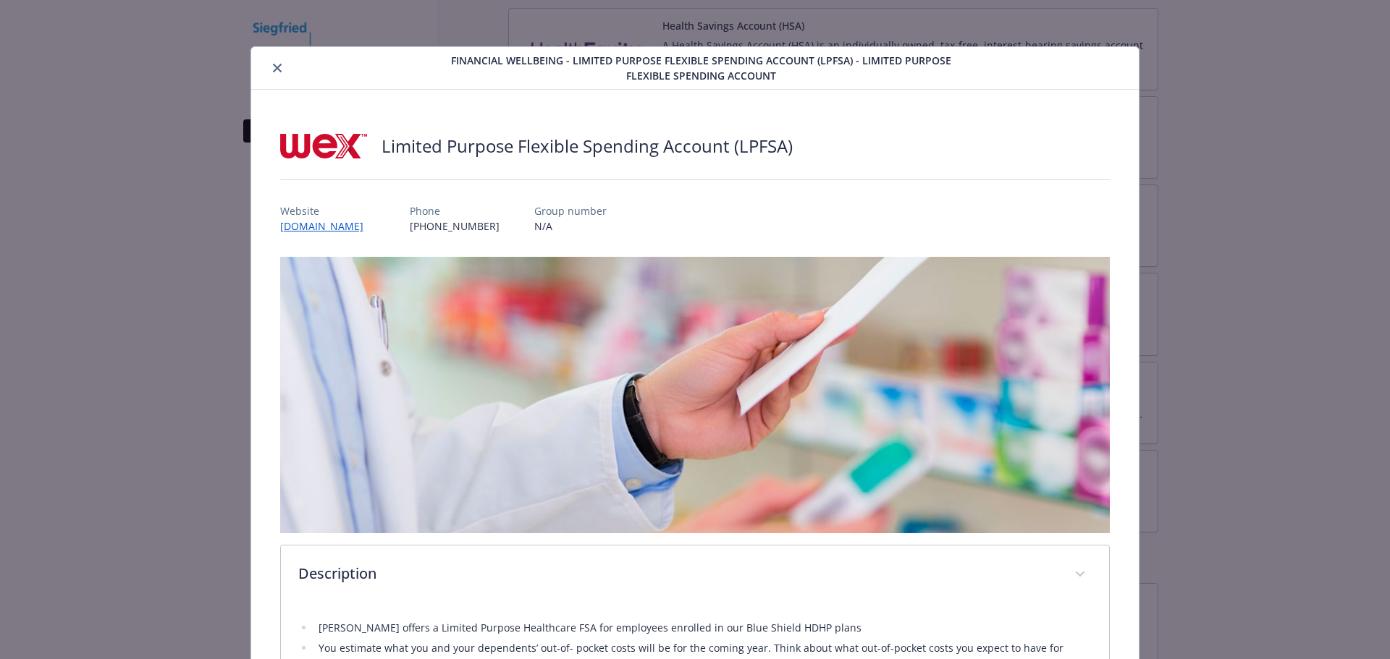
click at [269, 68] on button "close" at bounding box center [277, 67] width 17 height 17
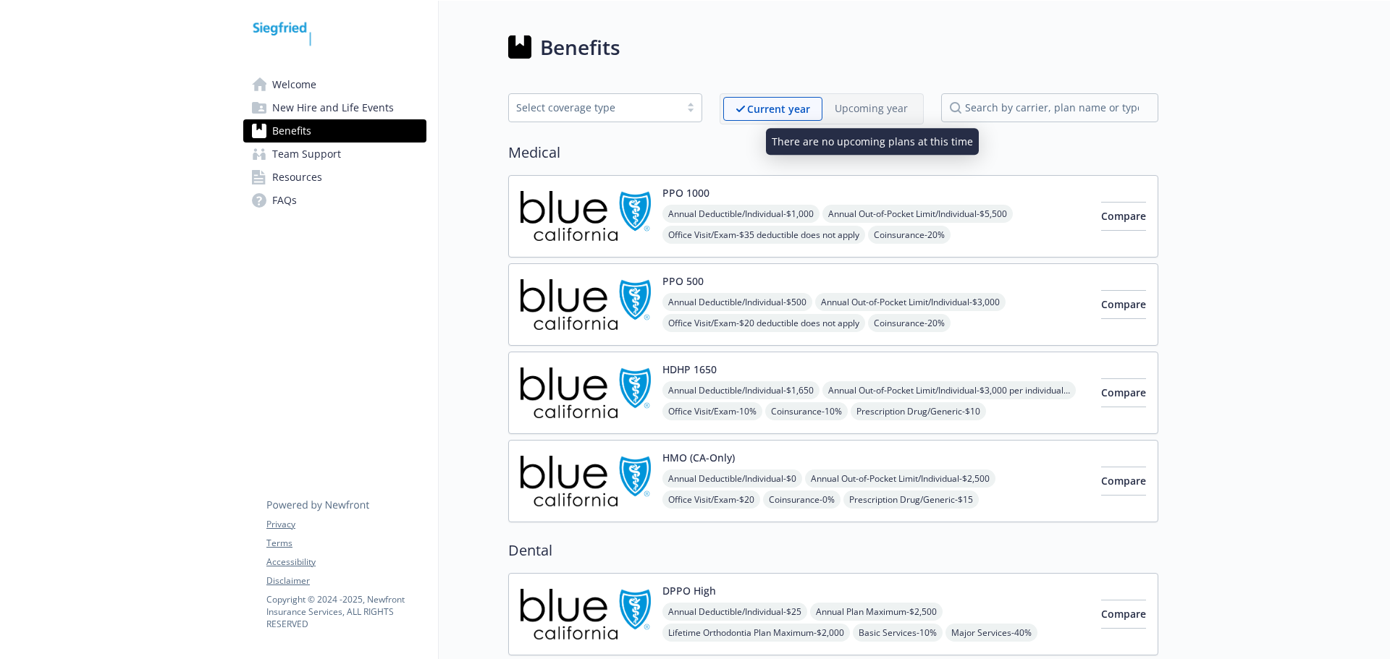
click at [870, 106] on p "Upcoming year" at bounding box center [871, 108] width 73 height 15
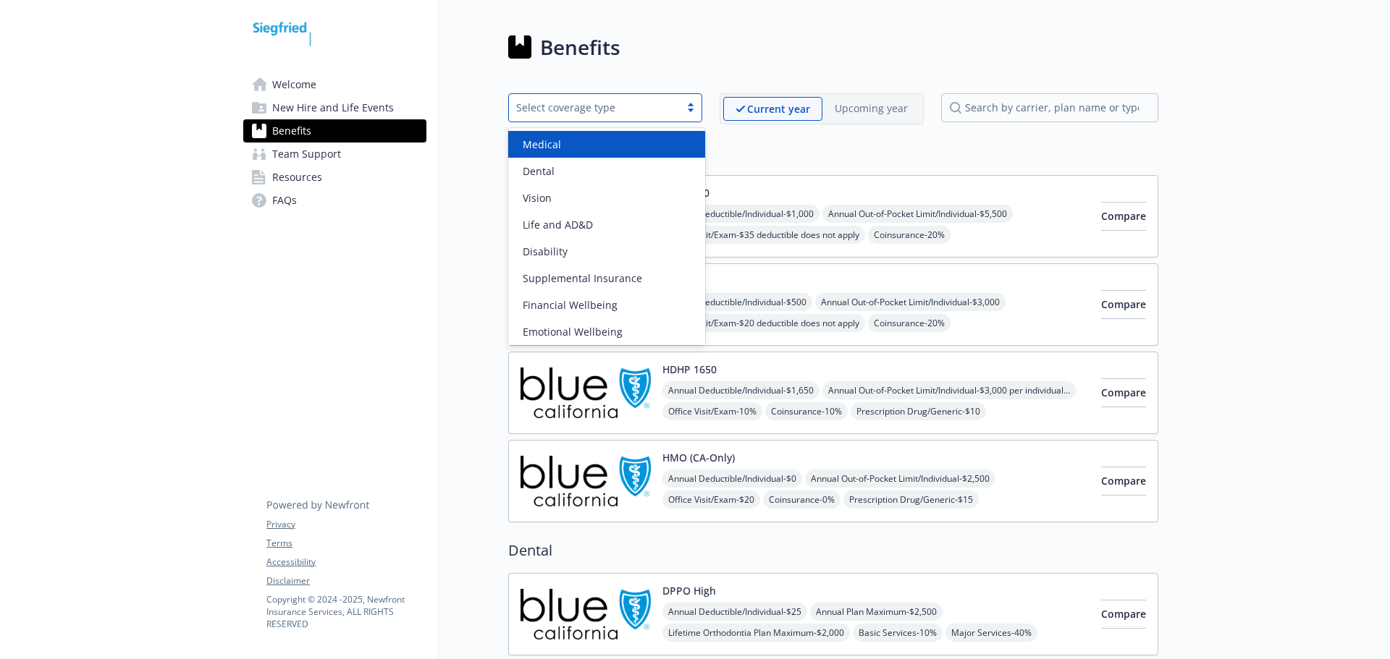
click at [680, 97] on div "Select coverage type" at bounding box center [605, 107] width 194 height 29
click at [614, 140] on div "Medical" at bounding box center [607, 144] width 180 height 15
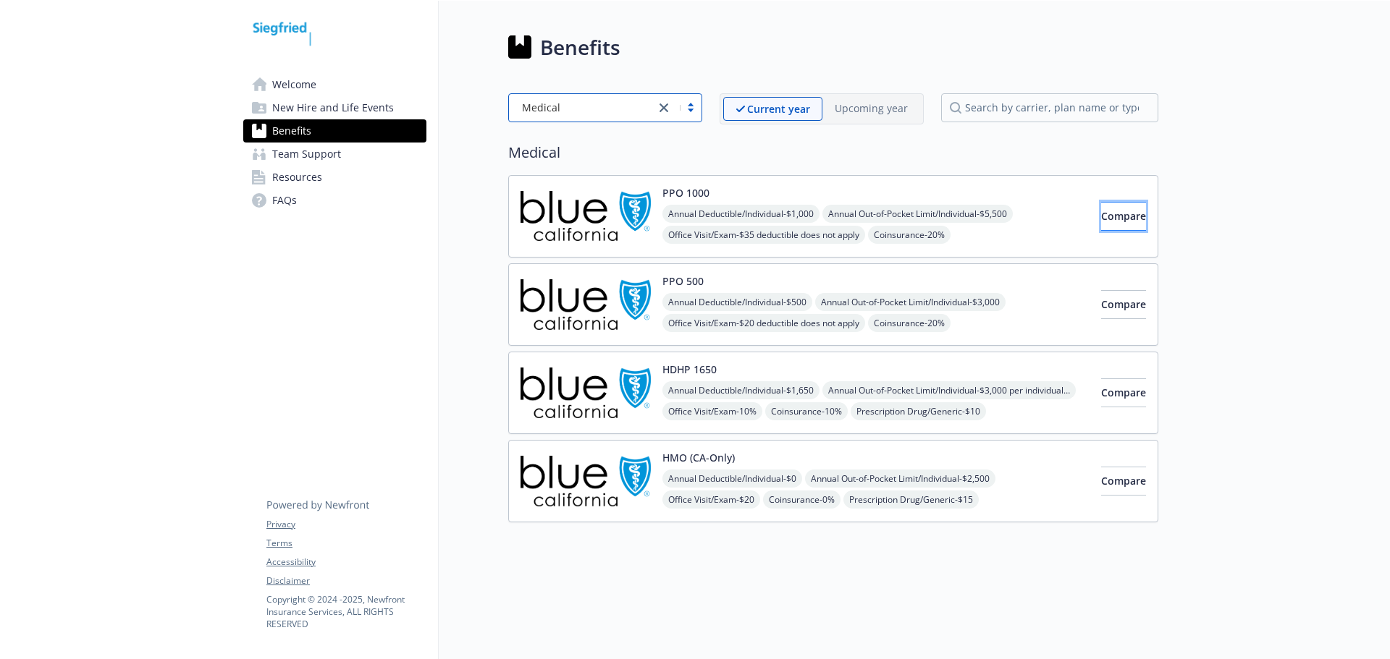
click at [1113, 224] on button "Compare" at bounding box center [1123, 216] width 45 height 29
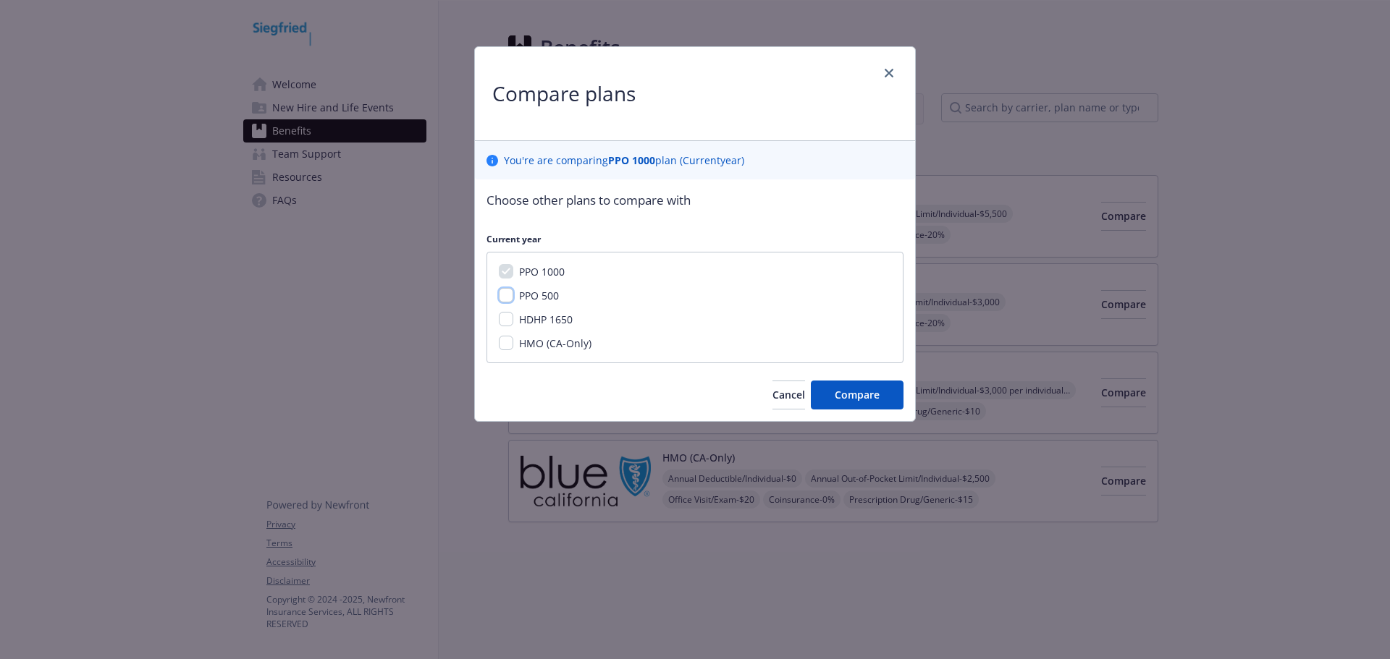
click at [503, 290] on input "PPO 500" at bounding box center [506, 295] width 14 height 14
checkbox input "true"
click at [504, 322] on input "HDHP 1650" at bounding box center [506, 319] width 14 height 14
checkbox input "true"
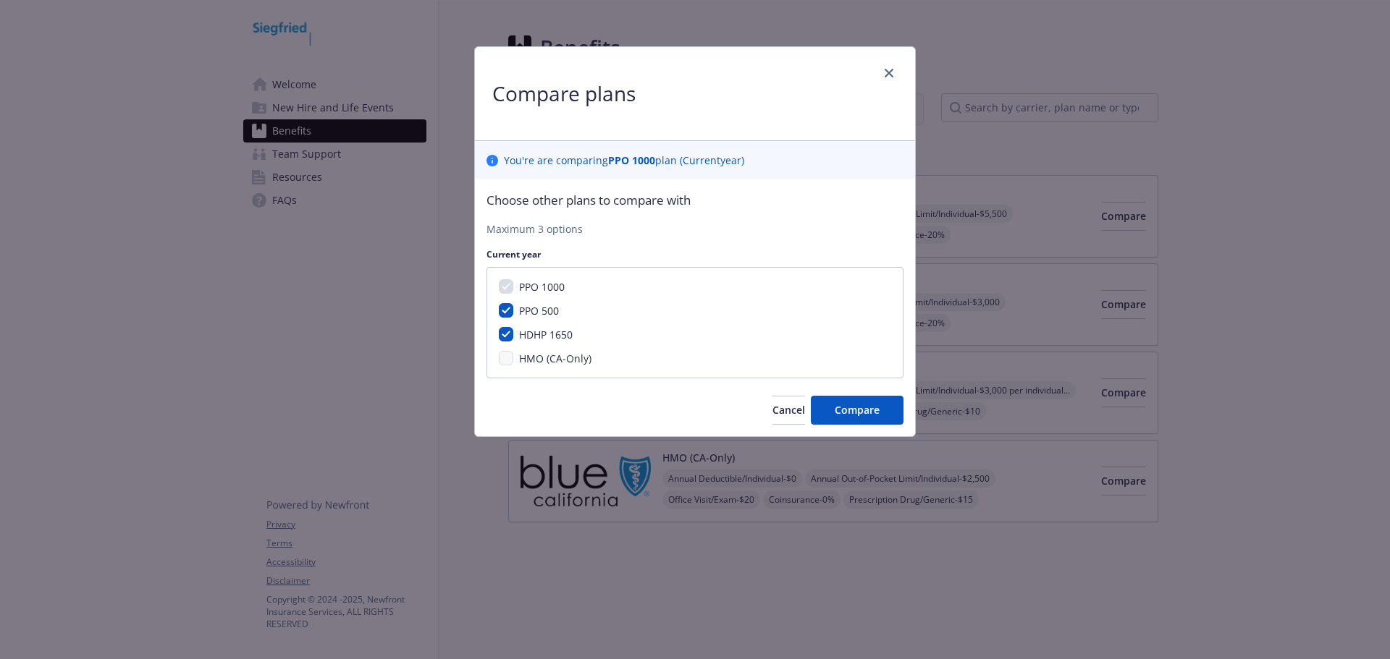
click at [518, 365] on div "HMO (CA-Only)" at bounding box center [553, 358] width 81 height 15
click at [822, 416] on button "Compare" at bounding box center [857, 410] width 93 height 29
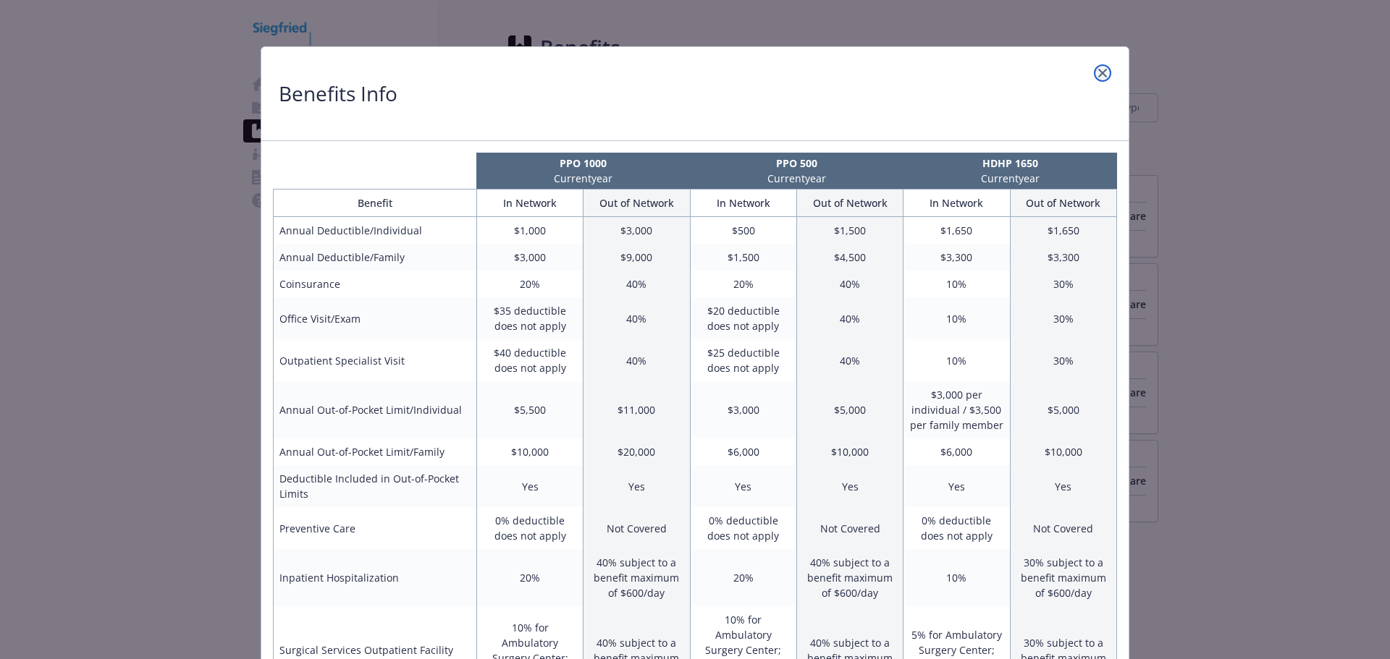
click at [1099, 74] on icon "close" at bounding box center [1102, 73] width 9 height 9
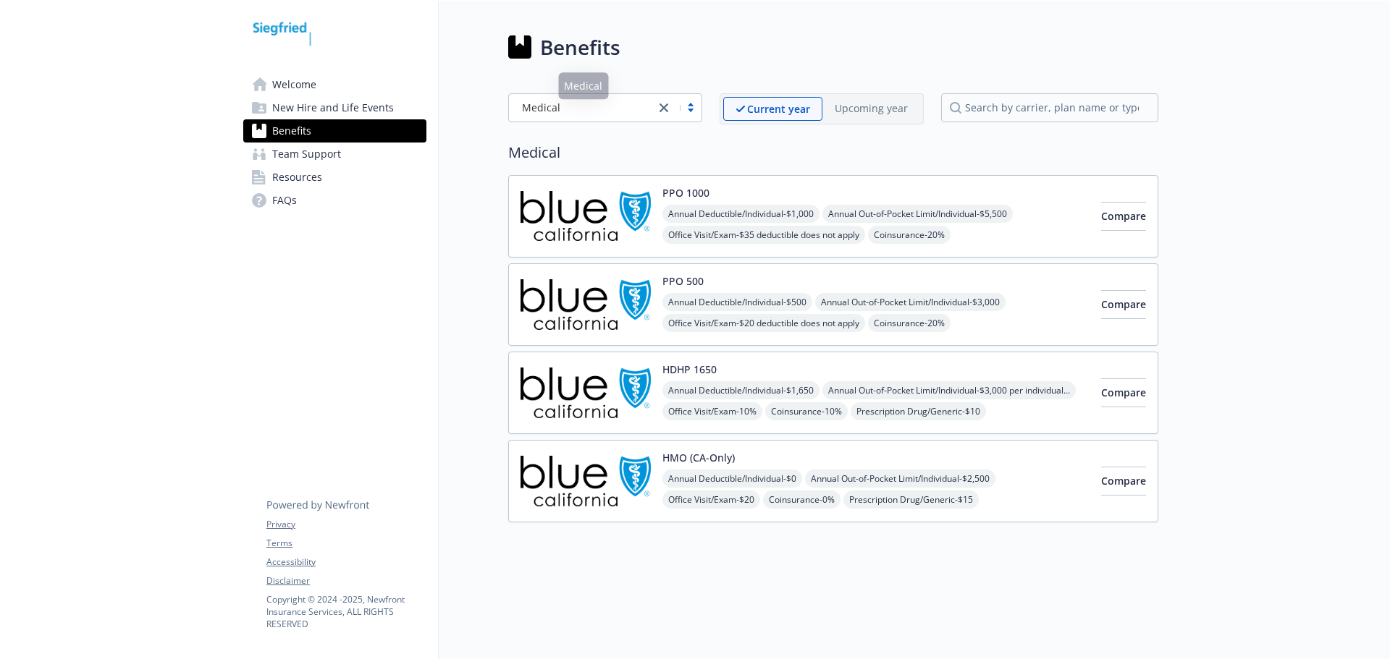
click at [701, 109] on div at bounding box center [678, 107] width 46 height 17
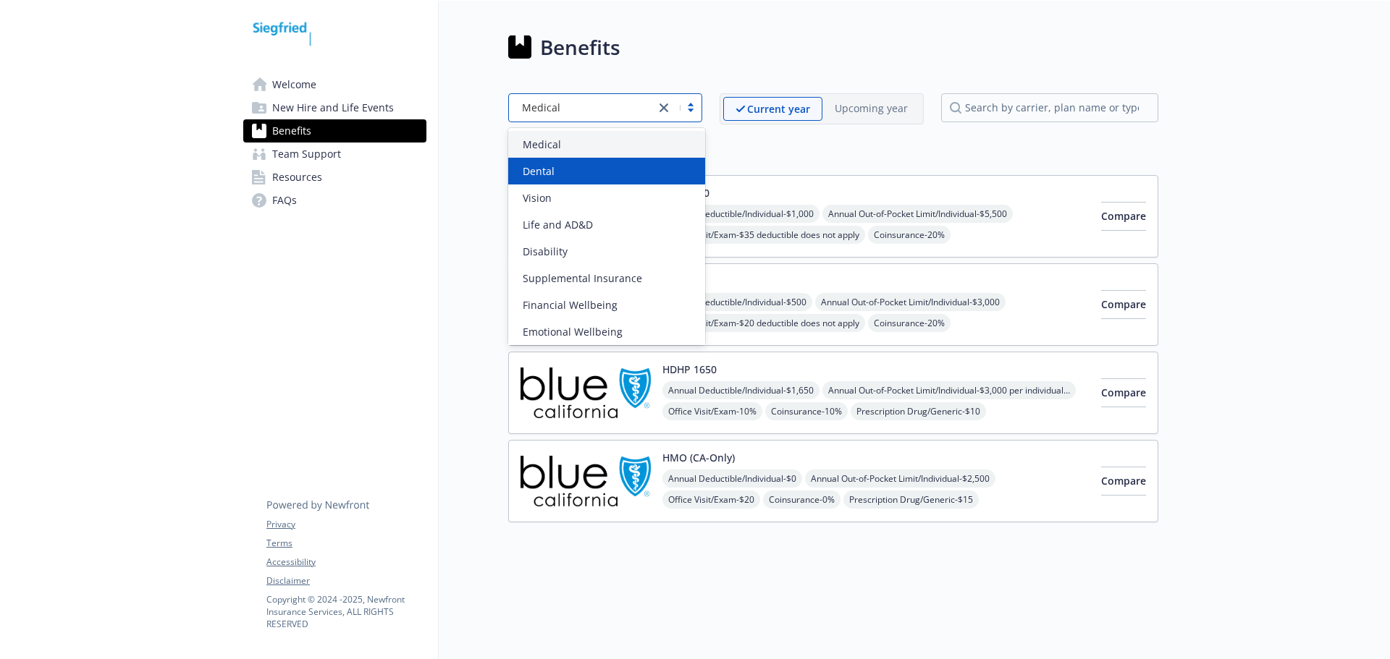
click at [557, 173] on div "Dental" at bounding box center [607, 171] width 180 height 15
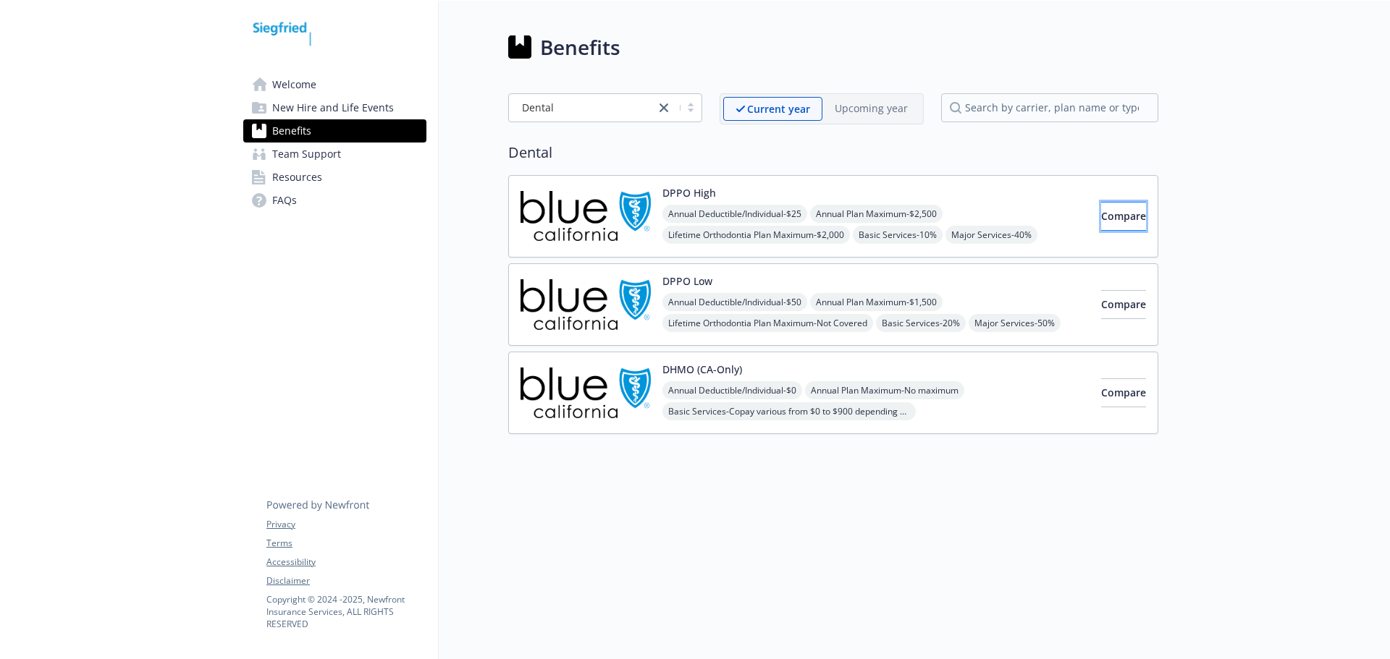
click at [1101, 214] on button "Compare" at bounding box center [1123, 216] width 45 height 29
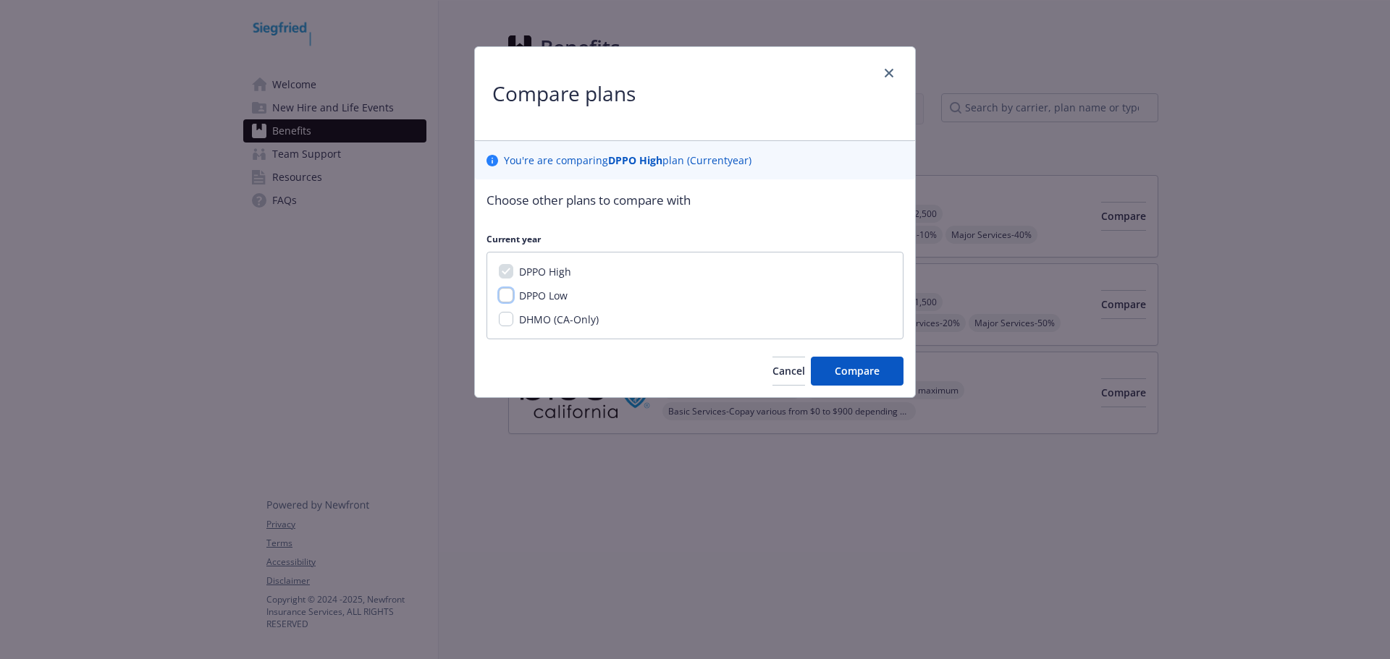
click at [510, 294] on input "DPPO Low" at bounding box center [506, 295] width 14 height 14
checkbox input "true"
click at [509, 316] on input "DHMO (CA-Only)" at bounding box center [506, 319] width 14 height 14
checkbox input "true"
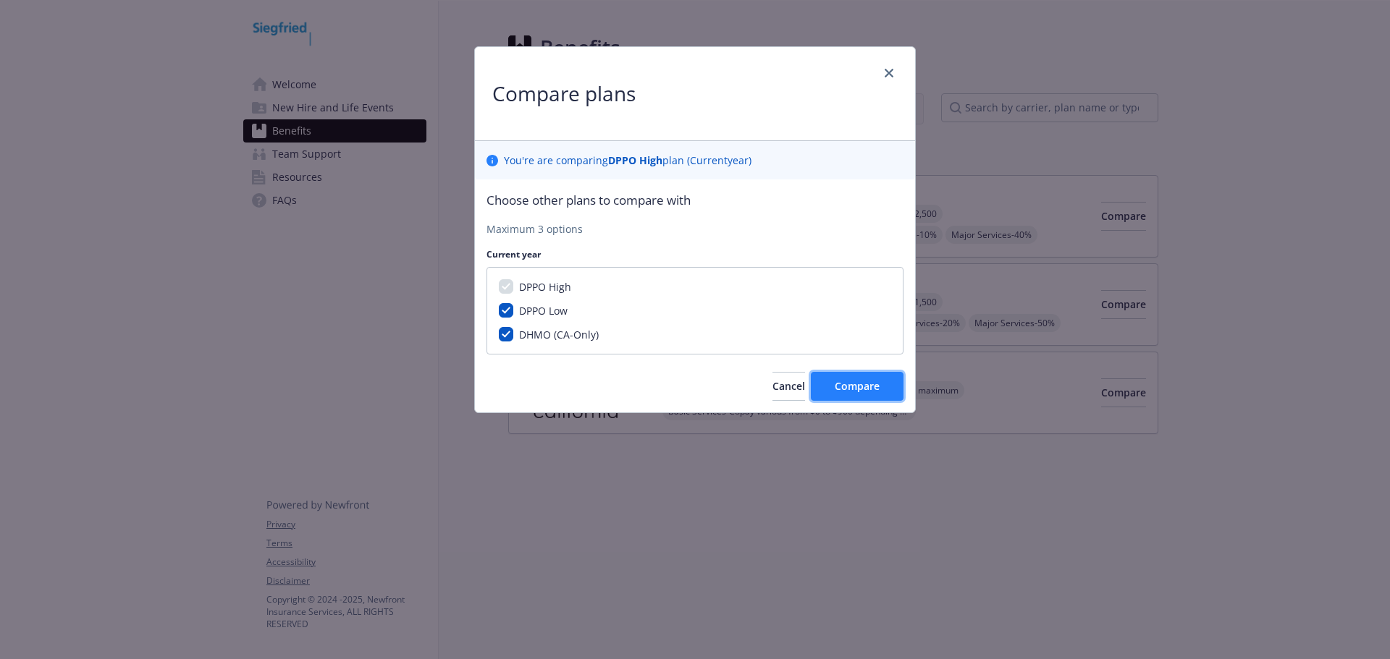
click at [830, 377] on button "Compare" at bounding box center [857, 386] width 93 height 29
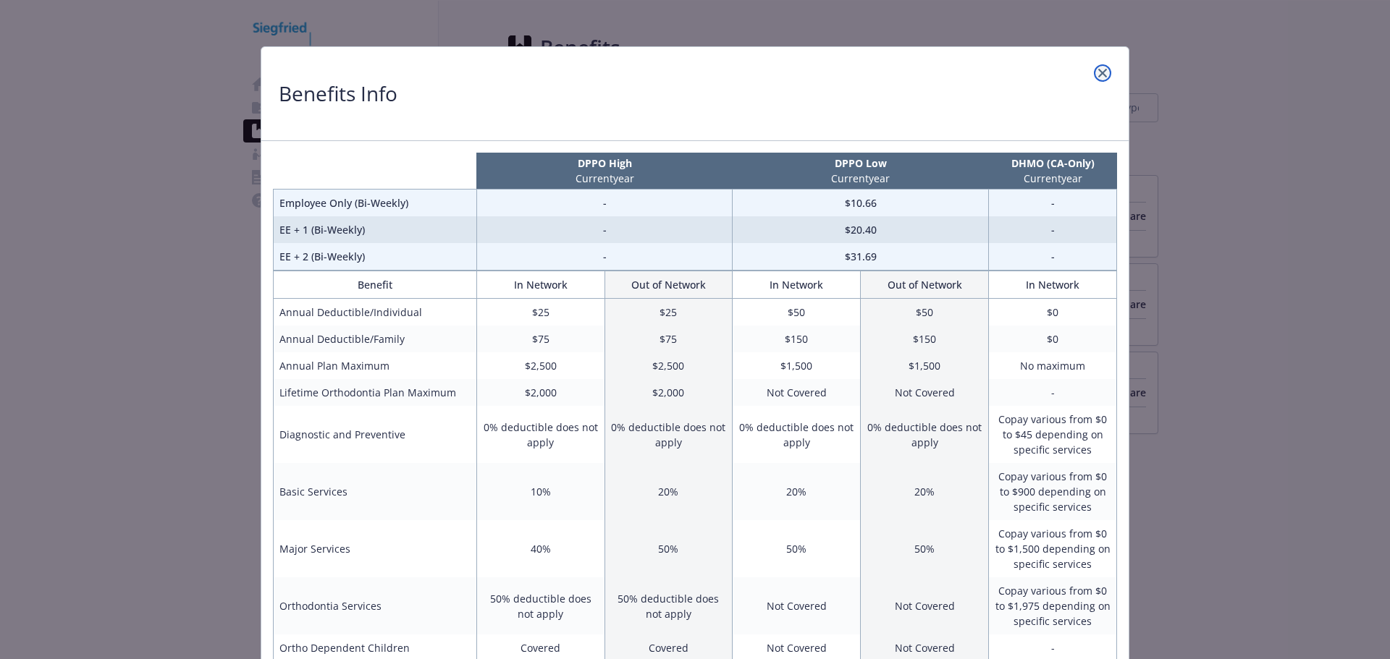
click at [1094, 77] on link "close" at bounding box center [1102, 72] width 17 height 17
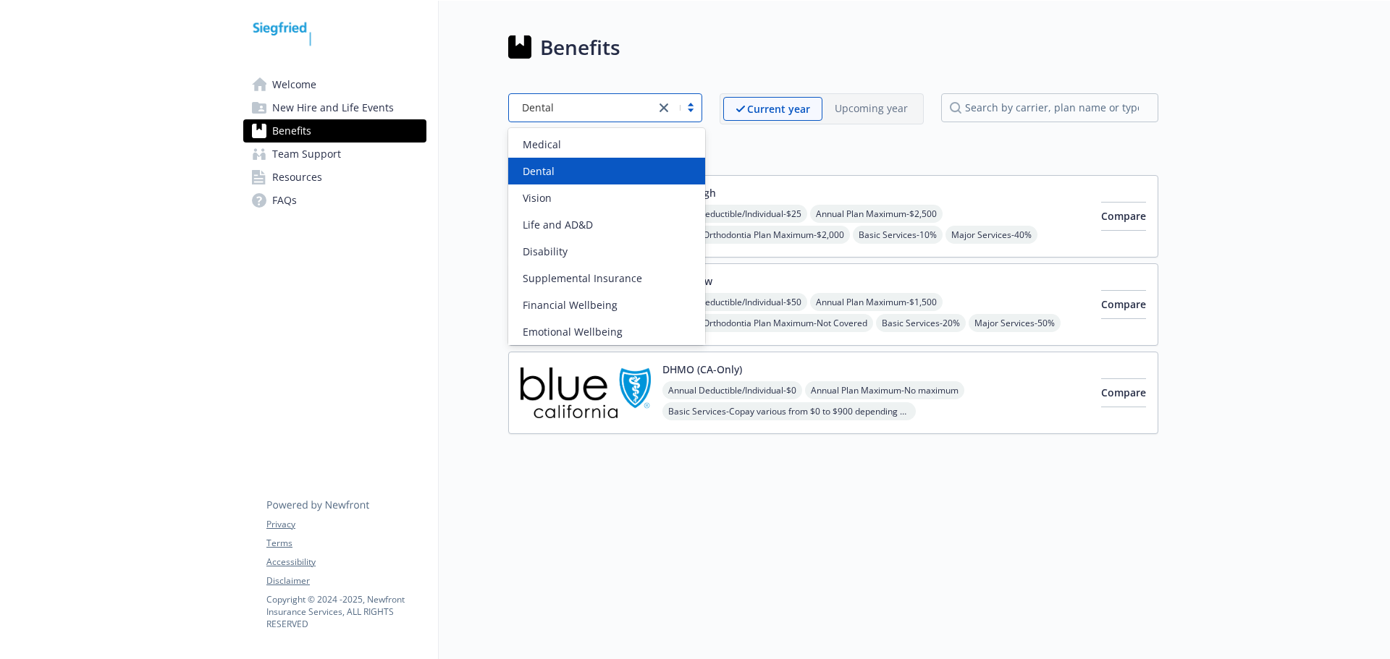
click at [636, 109] on div "Dental" at bounding box center [582, 107] width 132 height 15
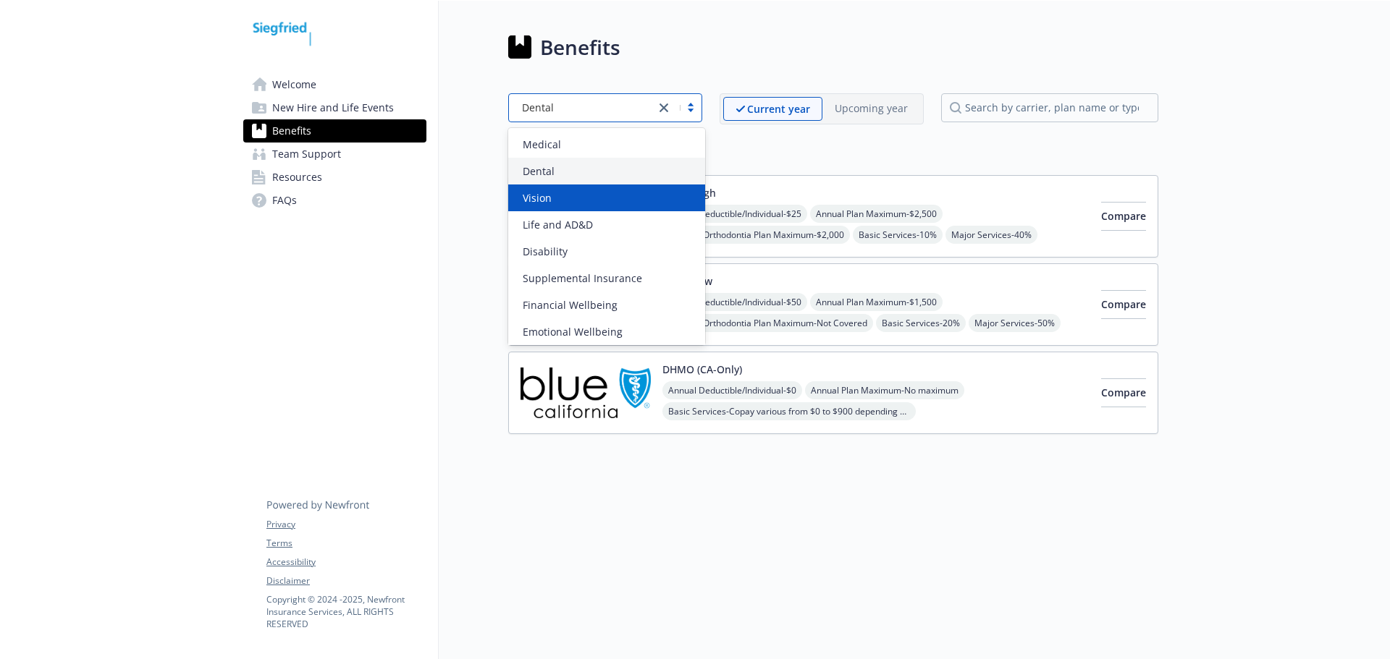
click at [556, 206] on div "Vision" at bounding box center [606, 198] width 197 height 27
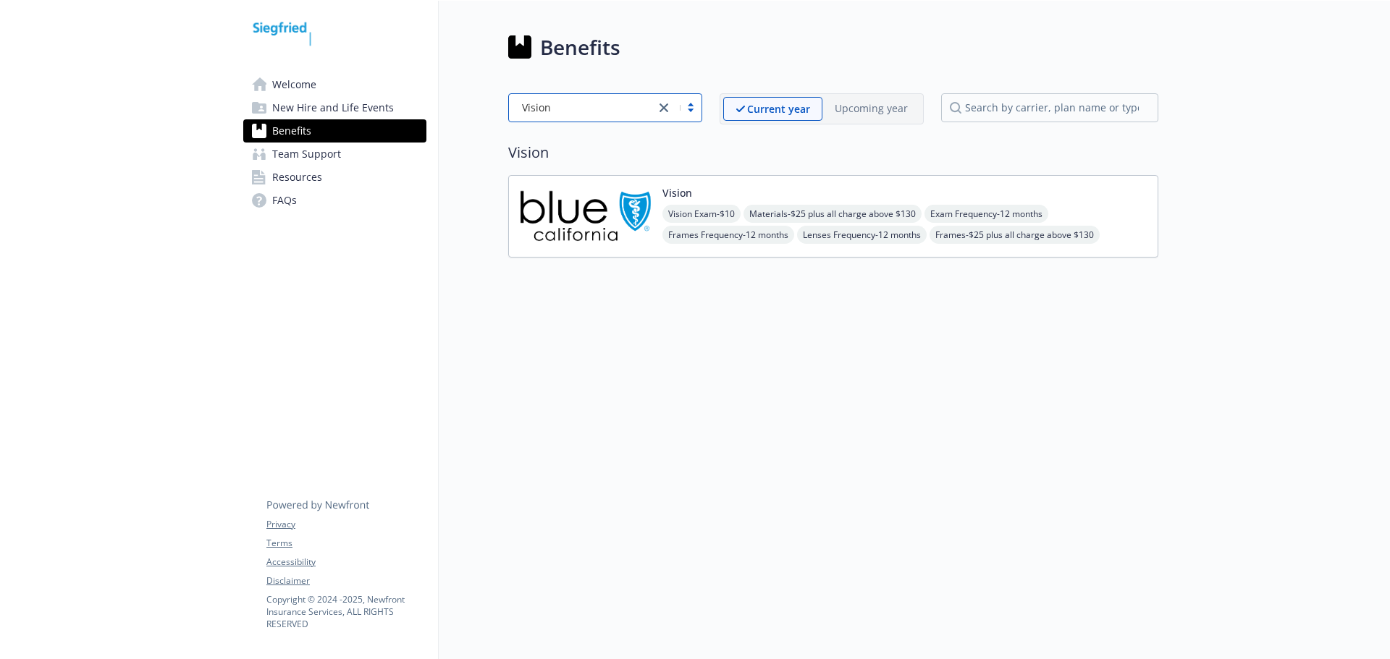
click at [1009, 194] on div "Vision Vision Exam - $10 Materials - $25 plus all charge above $130 Exam Freque…" at bounding box center [904, 216] width 484 height 58
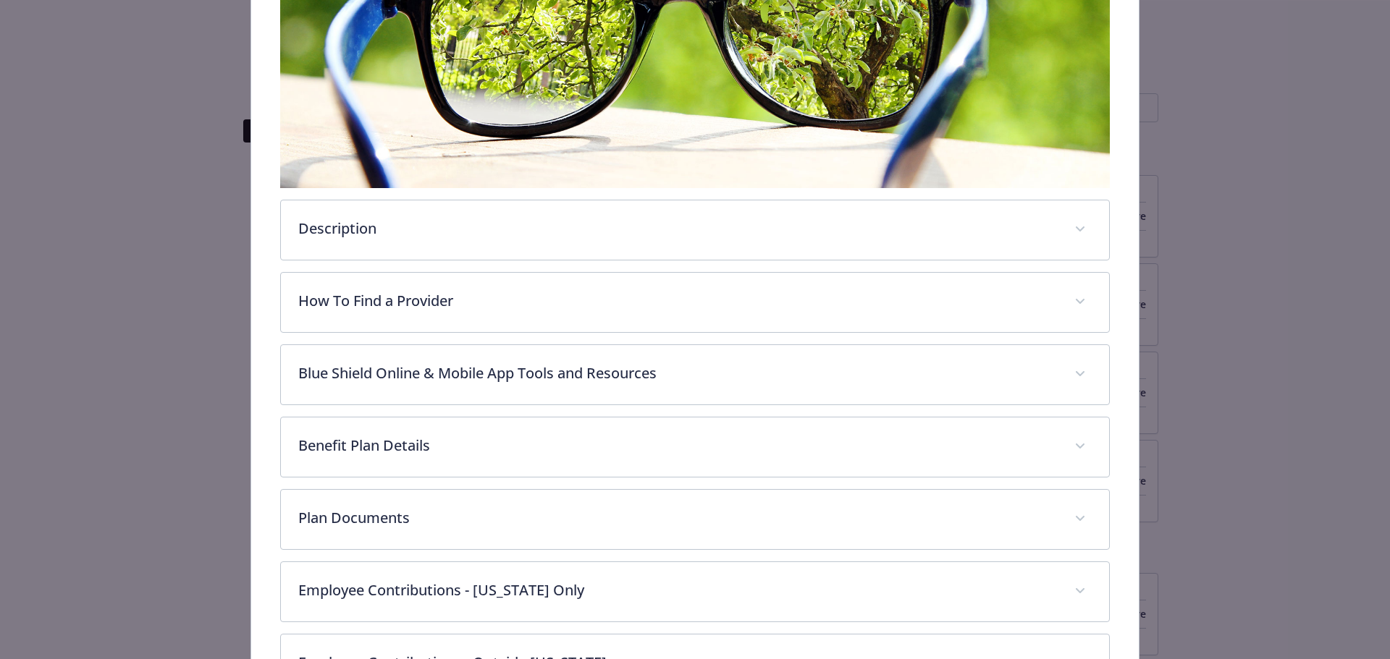
scroll to position [430, 0]
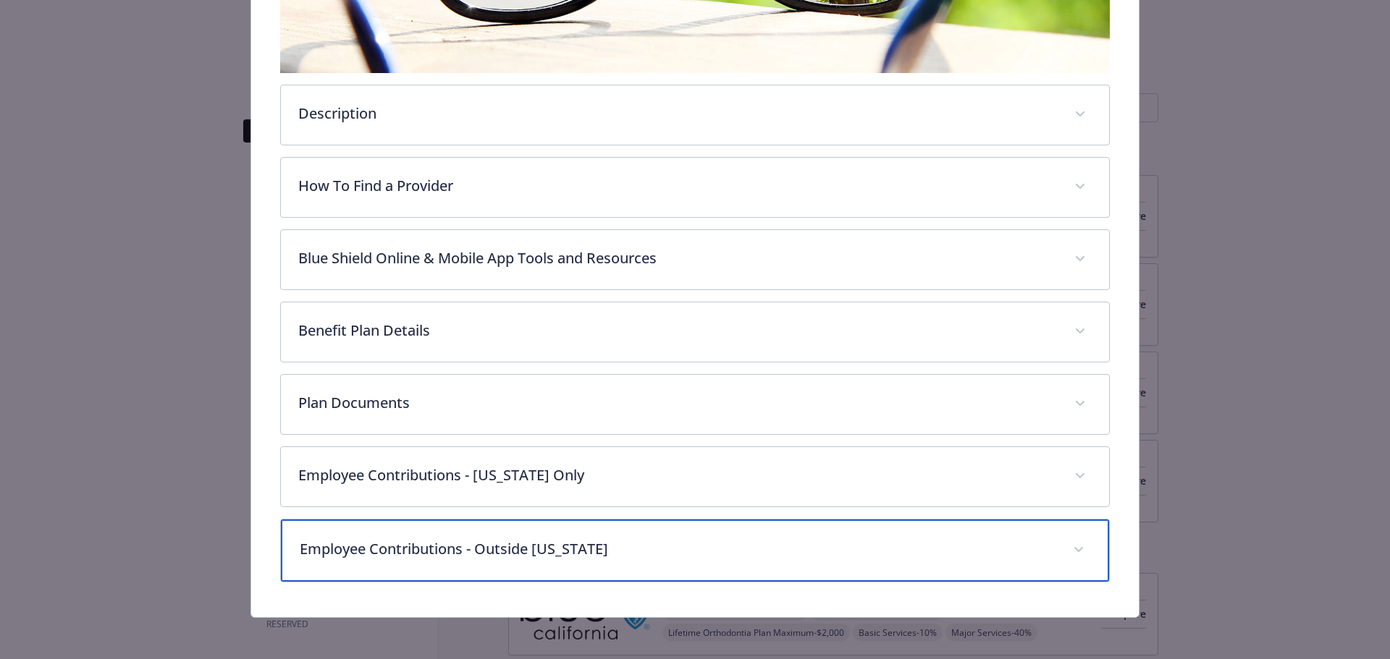
click at [416, 540] on p "Employee Contributions - Outside California" at bounding box center [678, 550] width 756 height 22
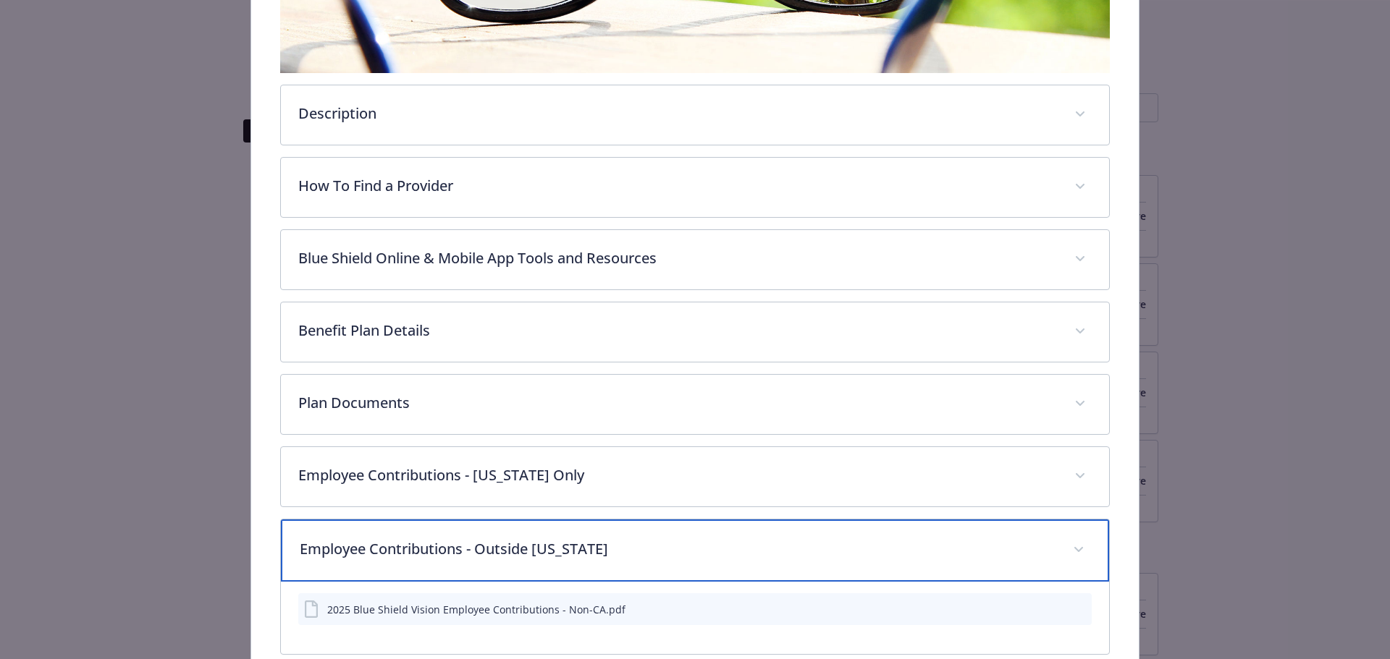
click at [416, 540] on p "Employee Contributions - Outside California" at bounding box center [678, 550] width 756 height 22
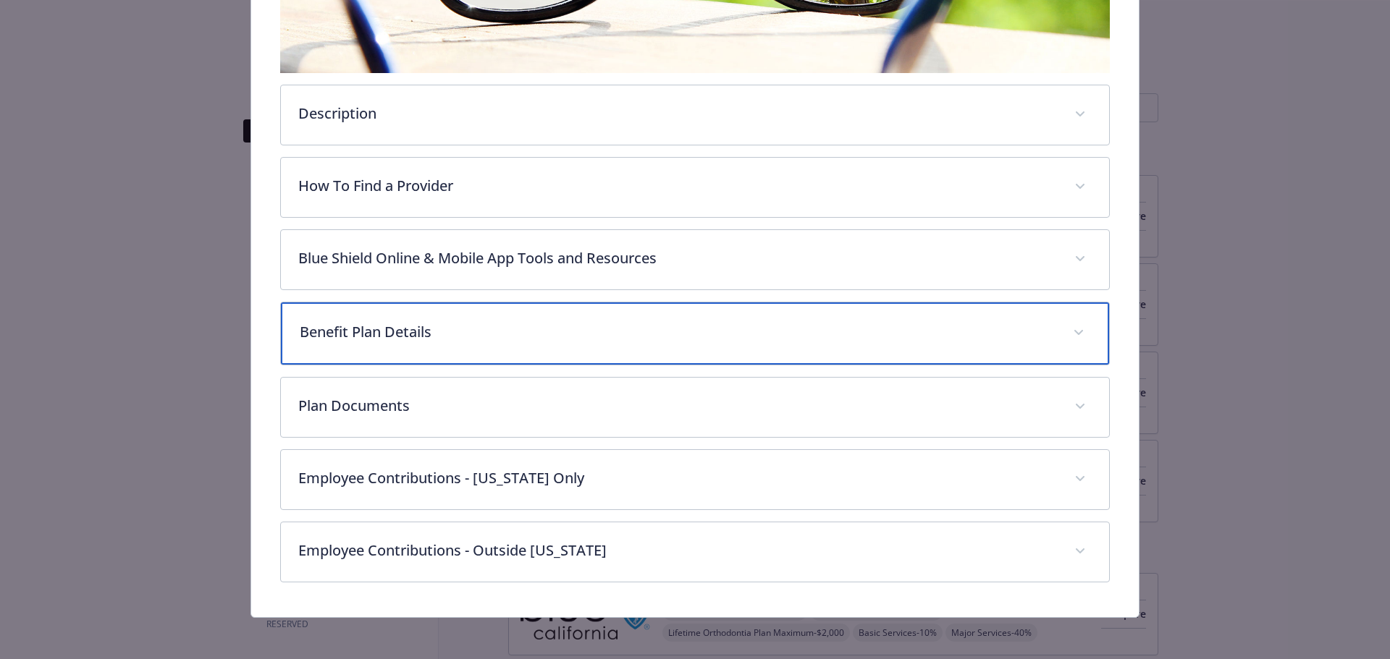
click at [393, 353] on div "Benefit Plan Details" at bounding box center [695, 334] width 829 height 62
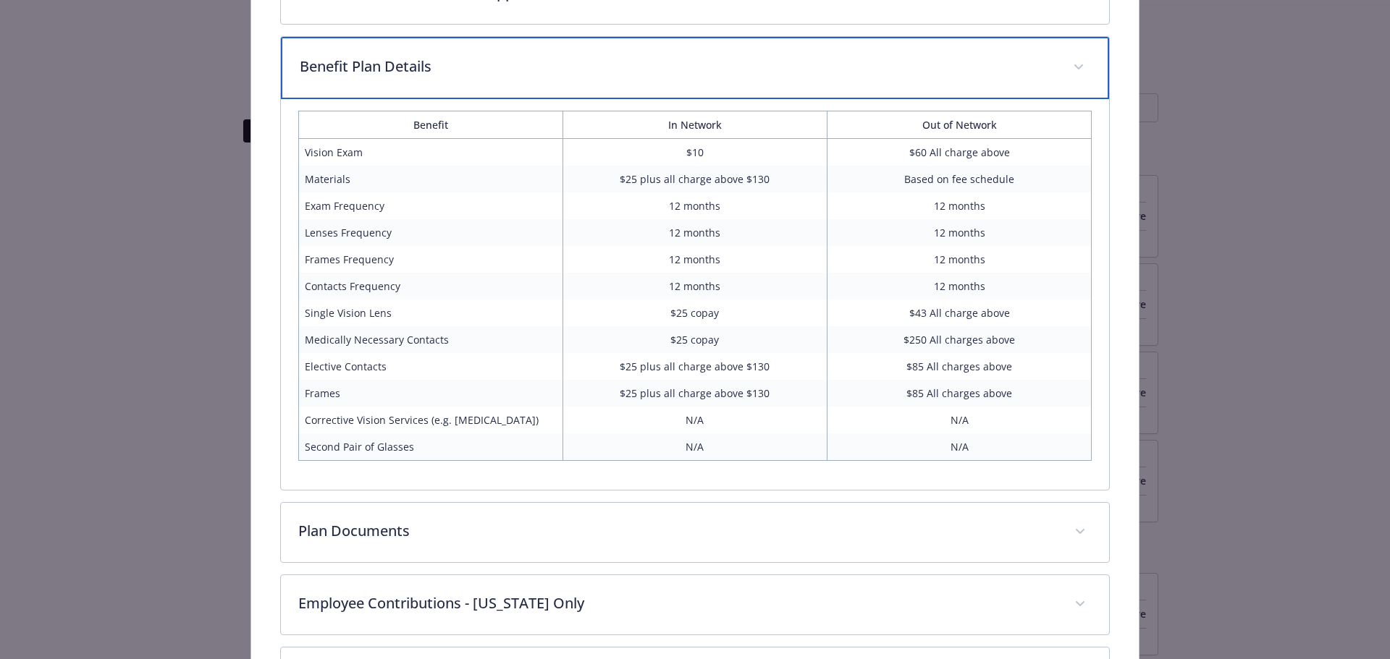
scroll to position [720, 0]
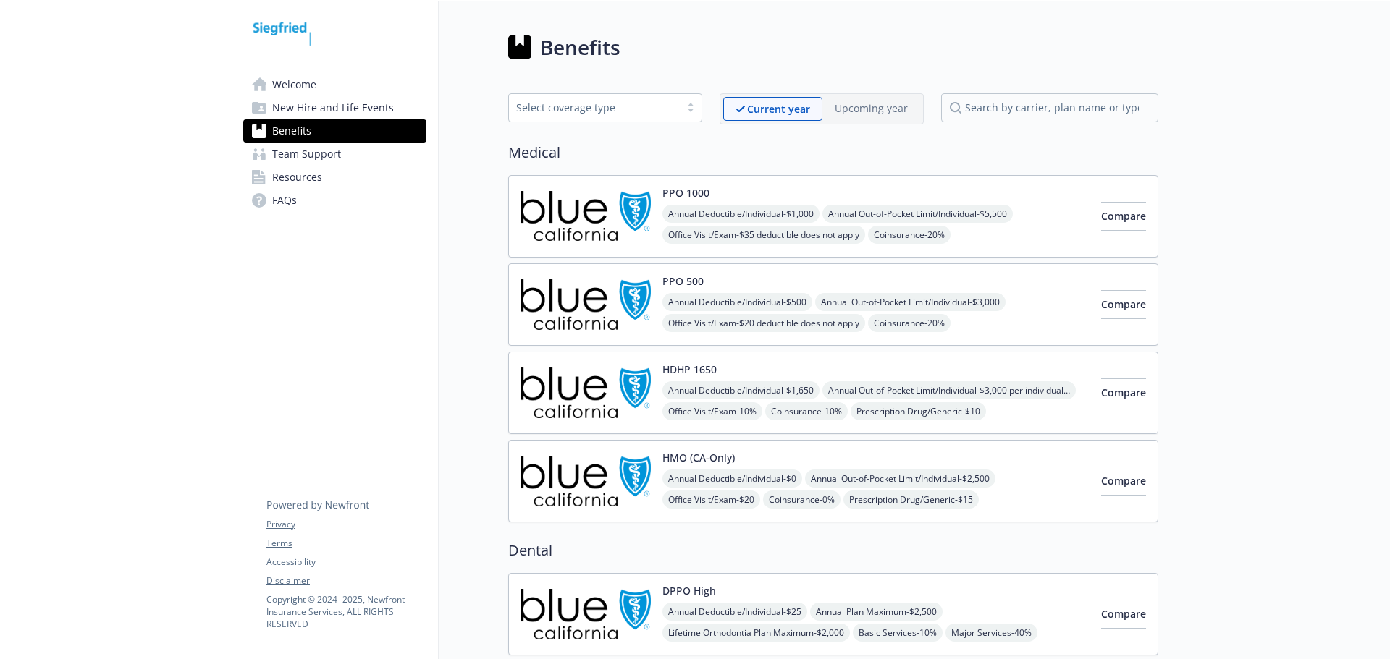
click at [699, 465] on div "HMO (CA-Only) Annual Deductible/Individual - $0 Annual Out-of-Pocket Limit/Indi…" at bounding box center [875, 481] width 427 height 58
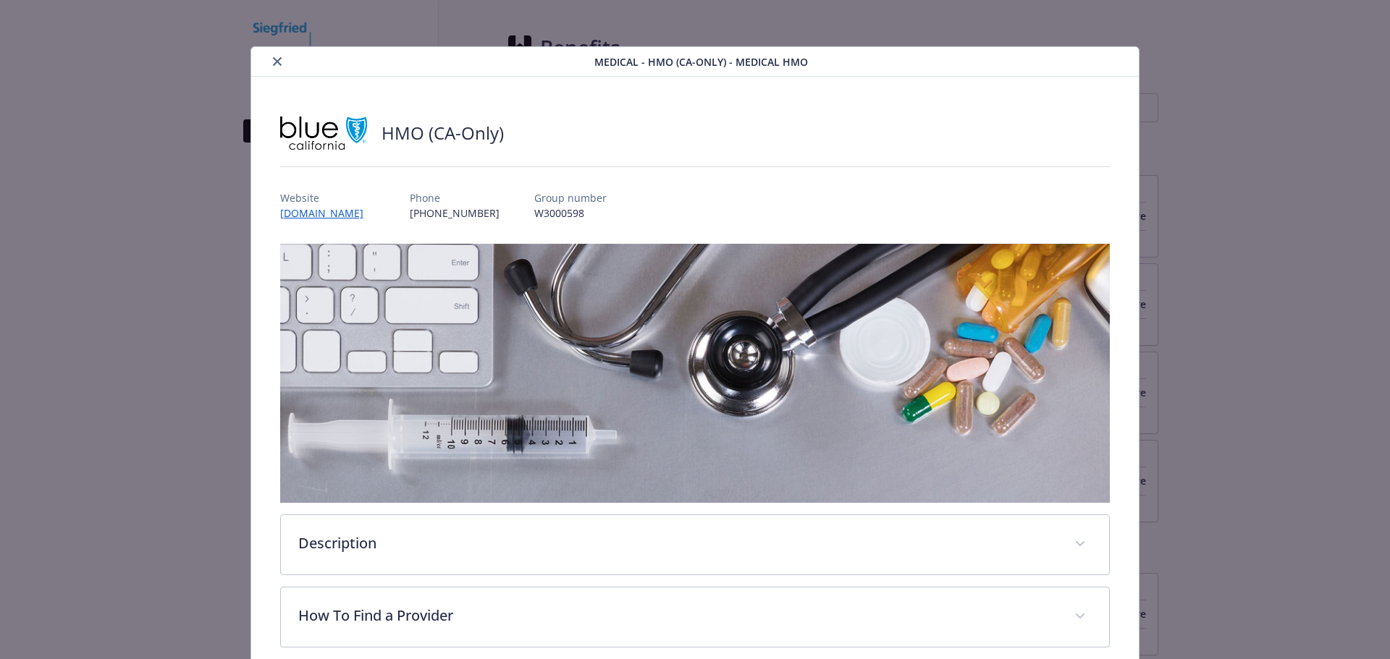
scroll to position [43, 0]
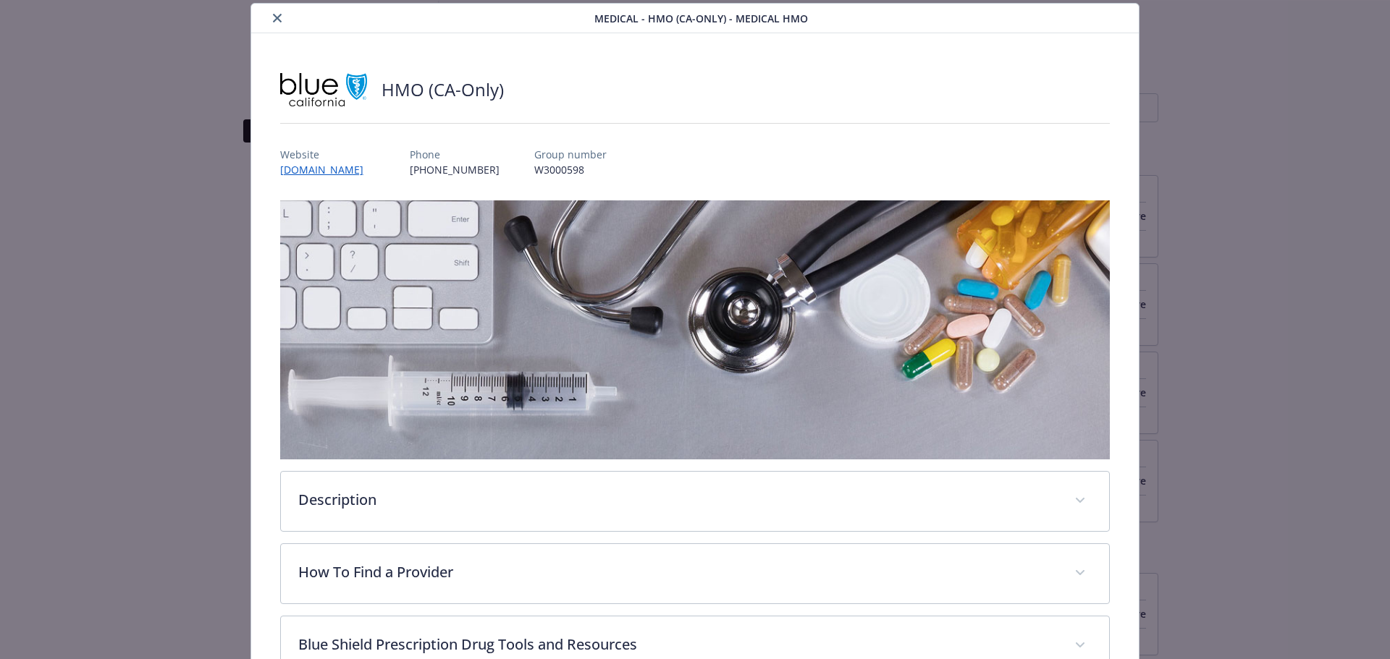
click at [274, 21] on icon "close" at bounding box center [277, 18] width 9 height 9
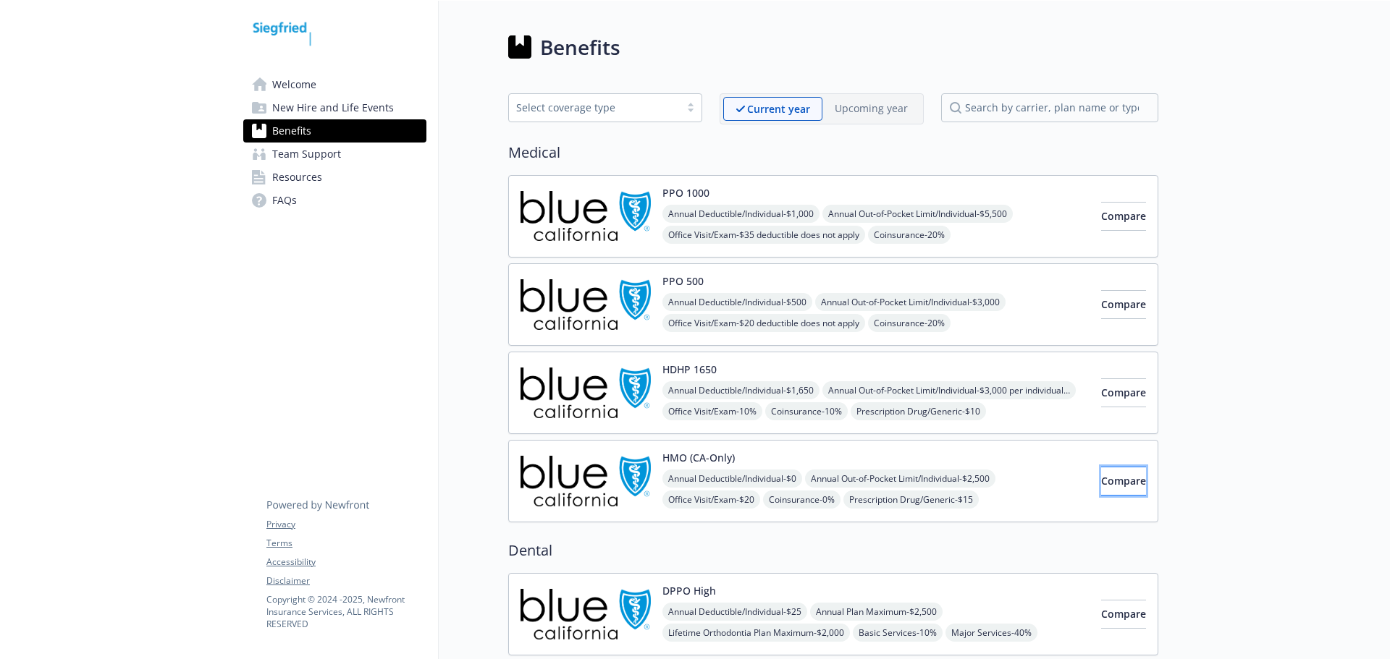
click at [1106, 467] on button "Compare" at bounding box center [1123, 481] width 45 height 29
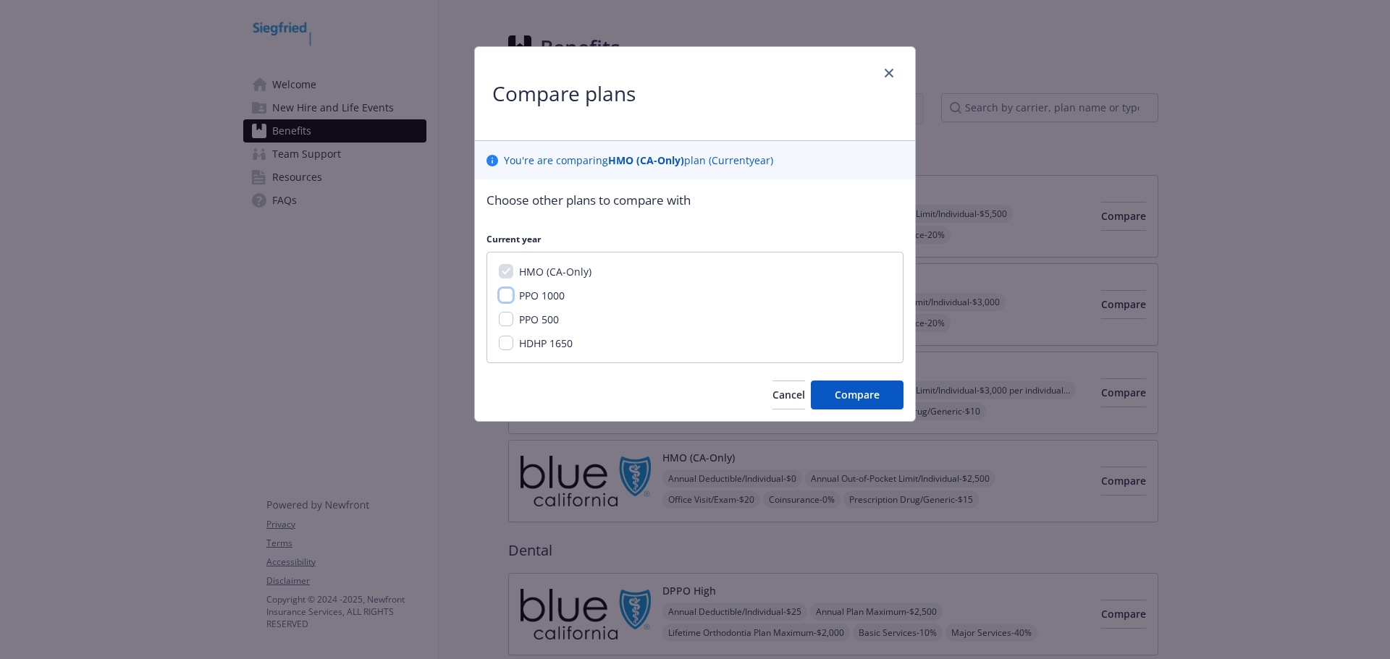
click at [502, 298] on input "PPO 1000" at bounding box center [506, 295] width 14 height 14
checkbox input "true"
click at [817, 382] on button "Compare" at bounding box center [857, 395] width 93 height 29
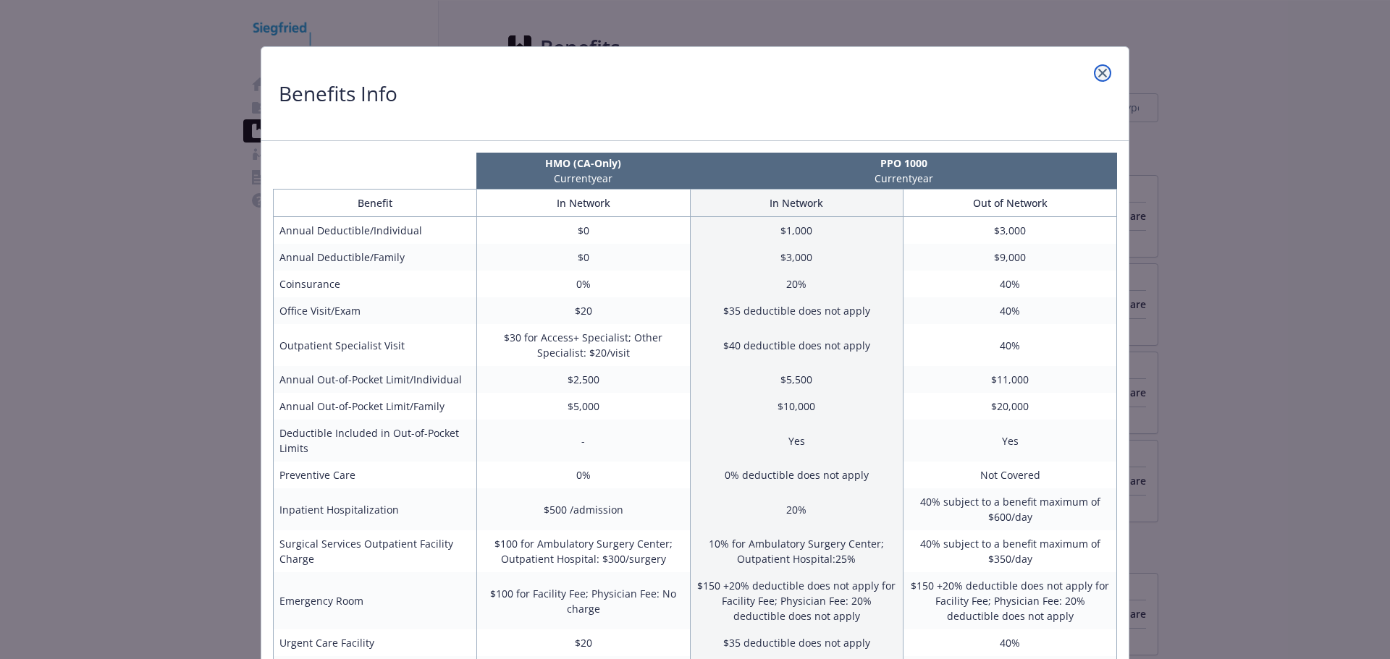
click at [1098, 69] on icon "close" at bounding box center [1102, 73] width 9 height 9
